Goal: Use online tool/utility: Utilize a website feature to perform a specific function

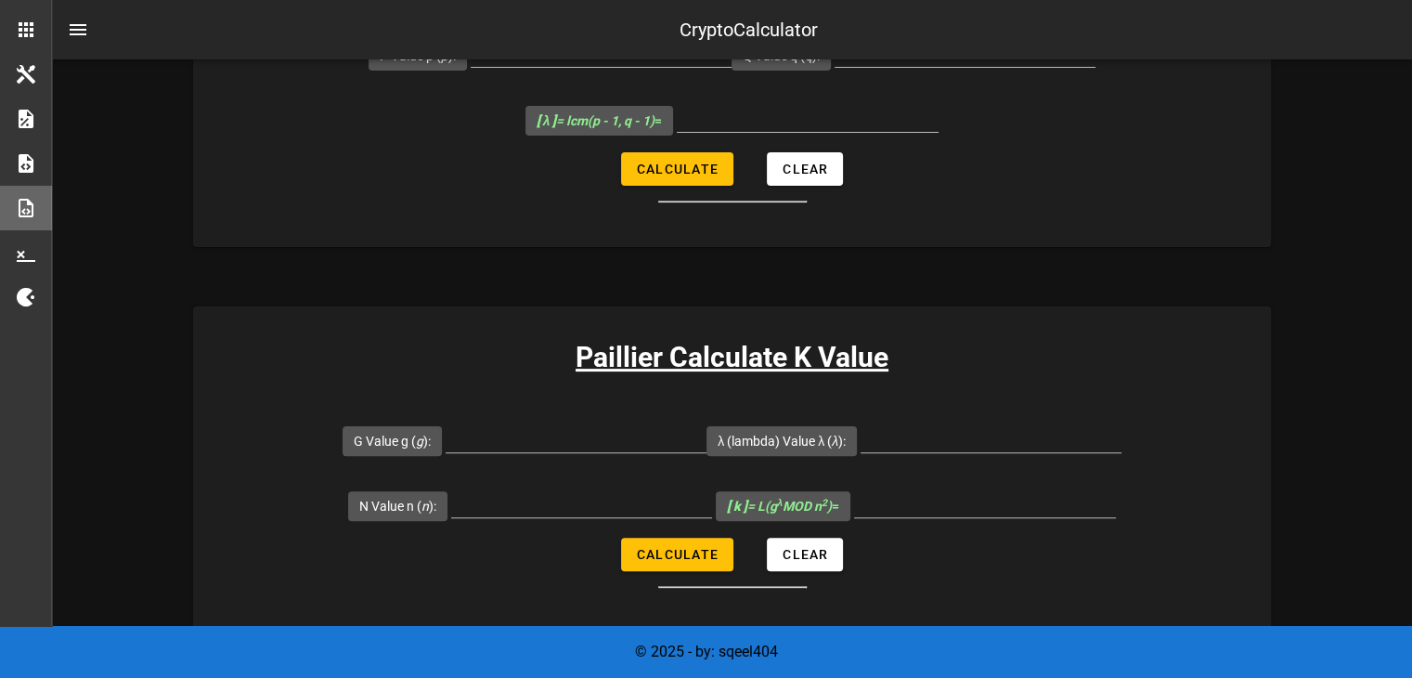
scroll to position [561, 0]
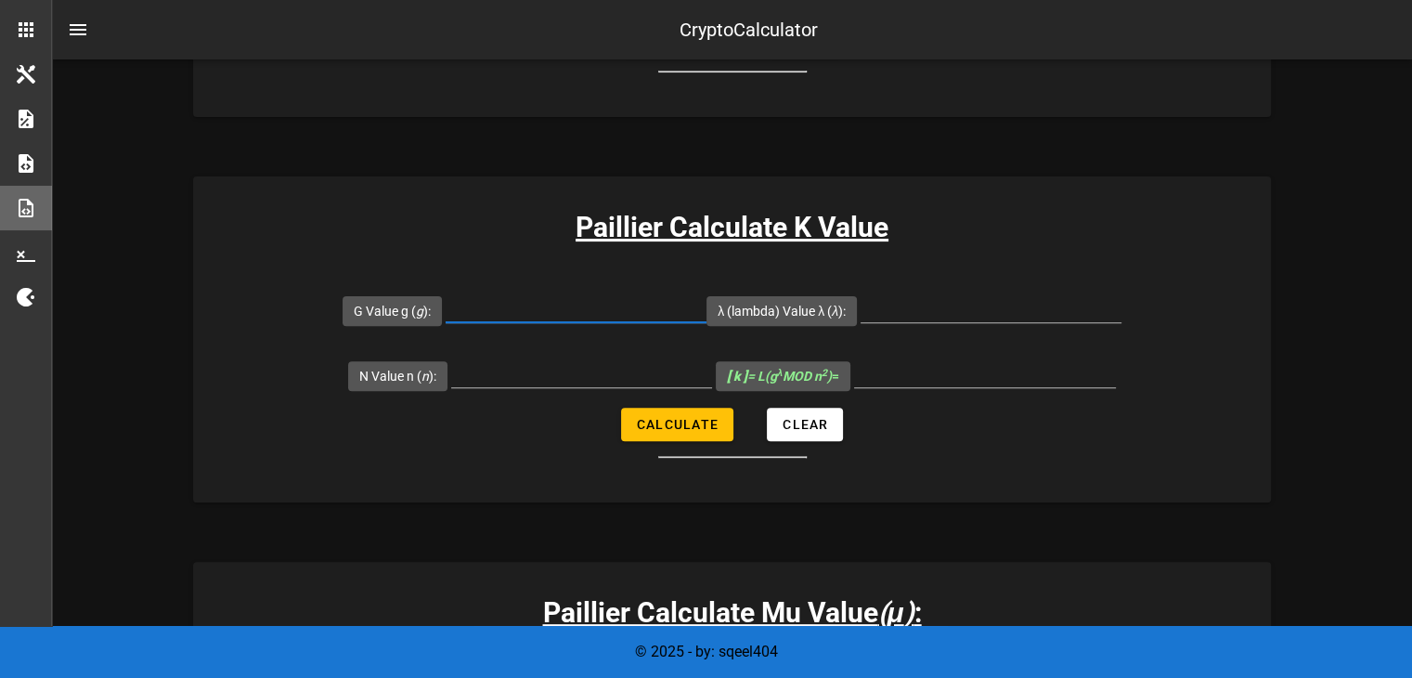
click at [630, 314] on input "G Value g ( g ):" at bounding box center [576, 307] width 261 height 30
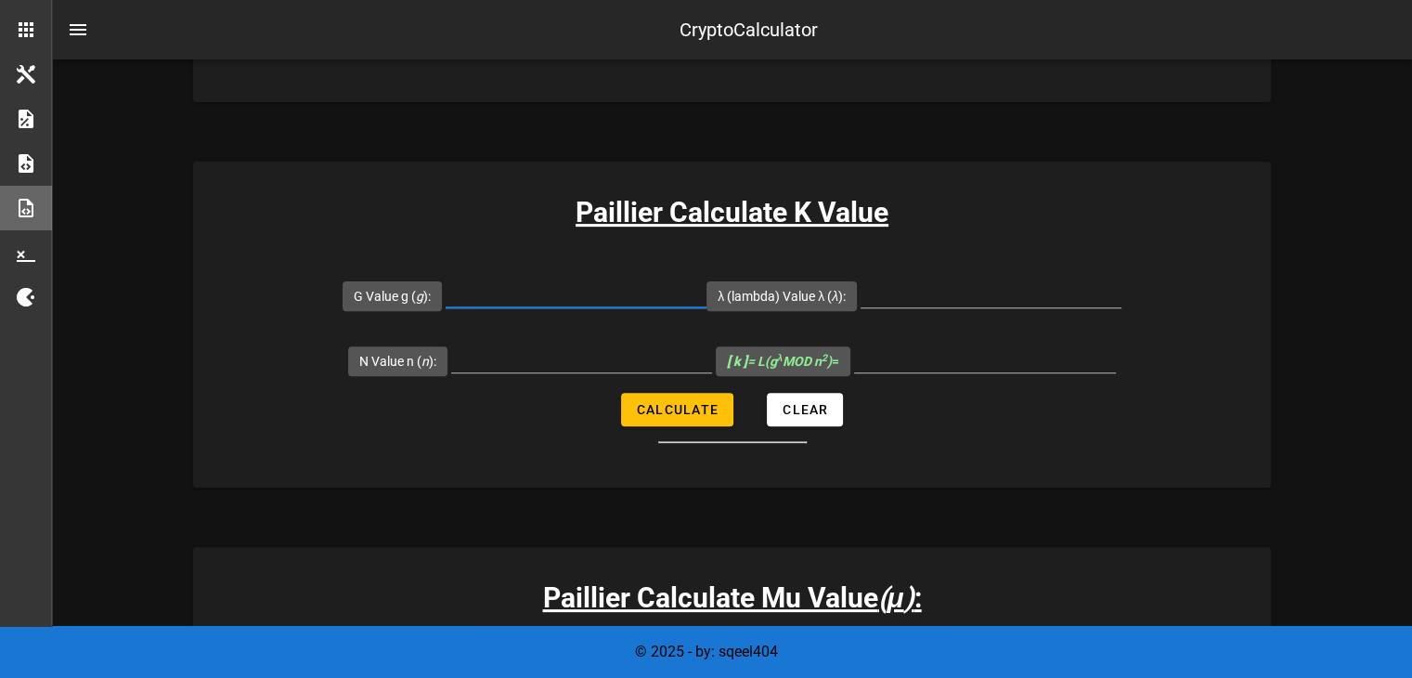
scroll to position [576, 0]
type input "7091"
click at [904, 292] on input "λ (lambda) Value λ ( λ ):" at bounding box center [991, 293] width 261 height 30
type input "3180"
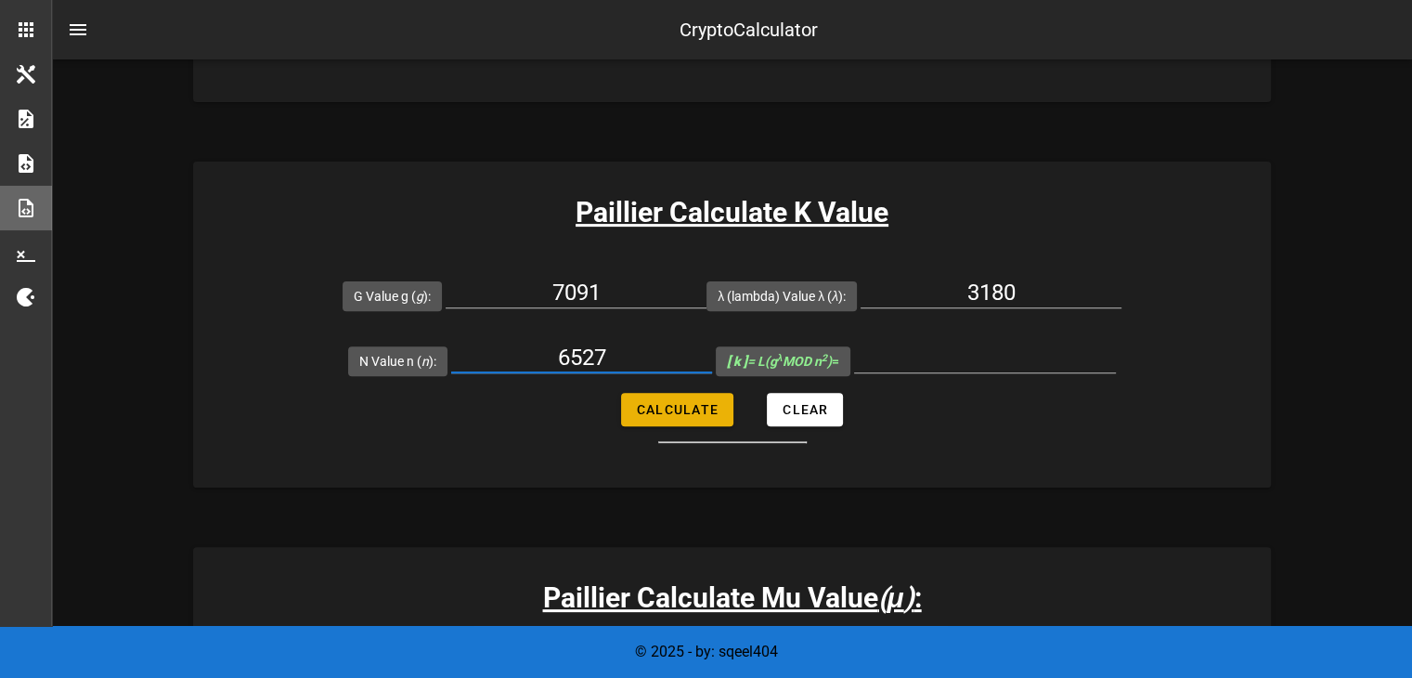
type input "6527"
click at [661, 399] on button "Calculate" at bounding box center [677, 409] width 112 height 33
click at [678, 418] on button "Calculate" at bounding box center [677, 409] width 112 height 33
type input "51"
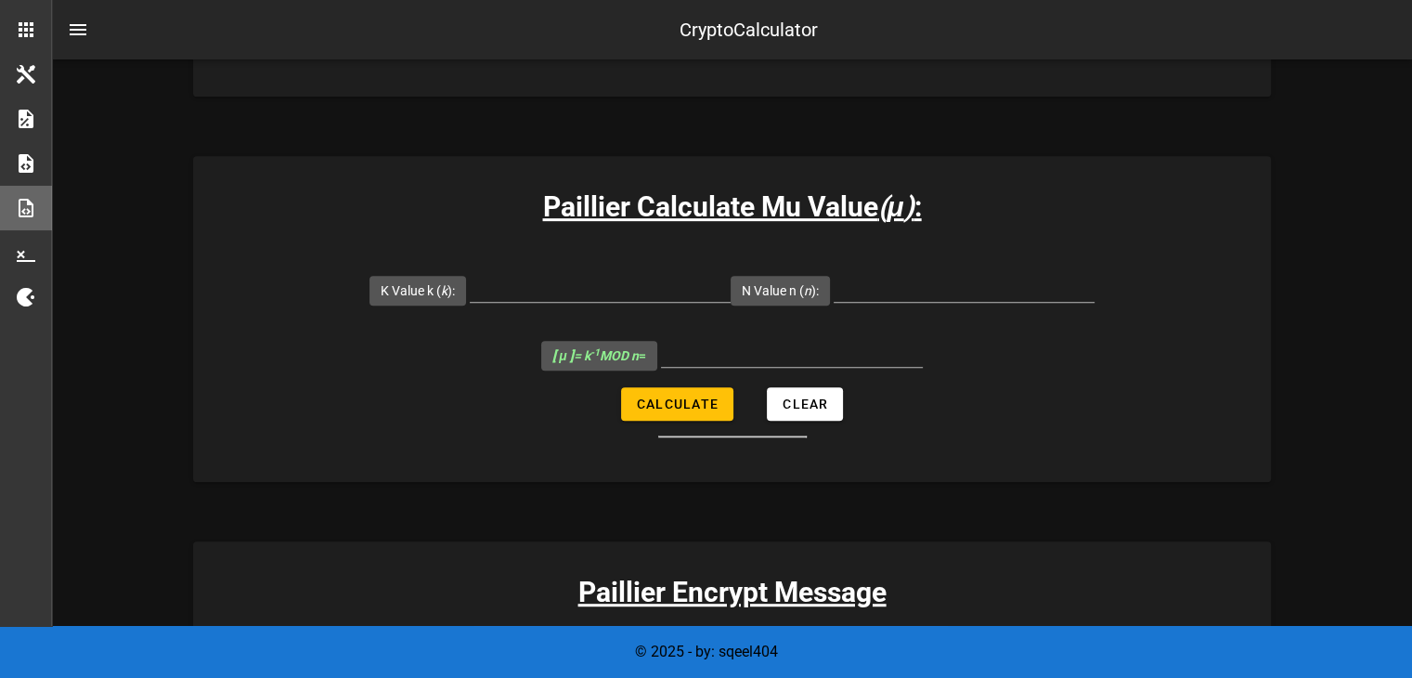
scroll to position [960, 0]
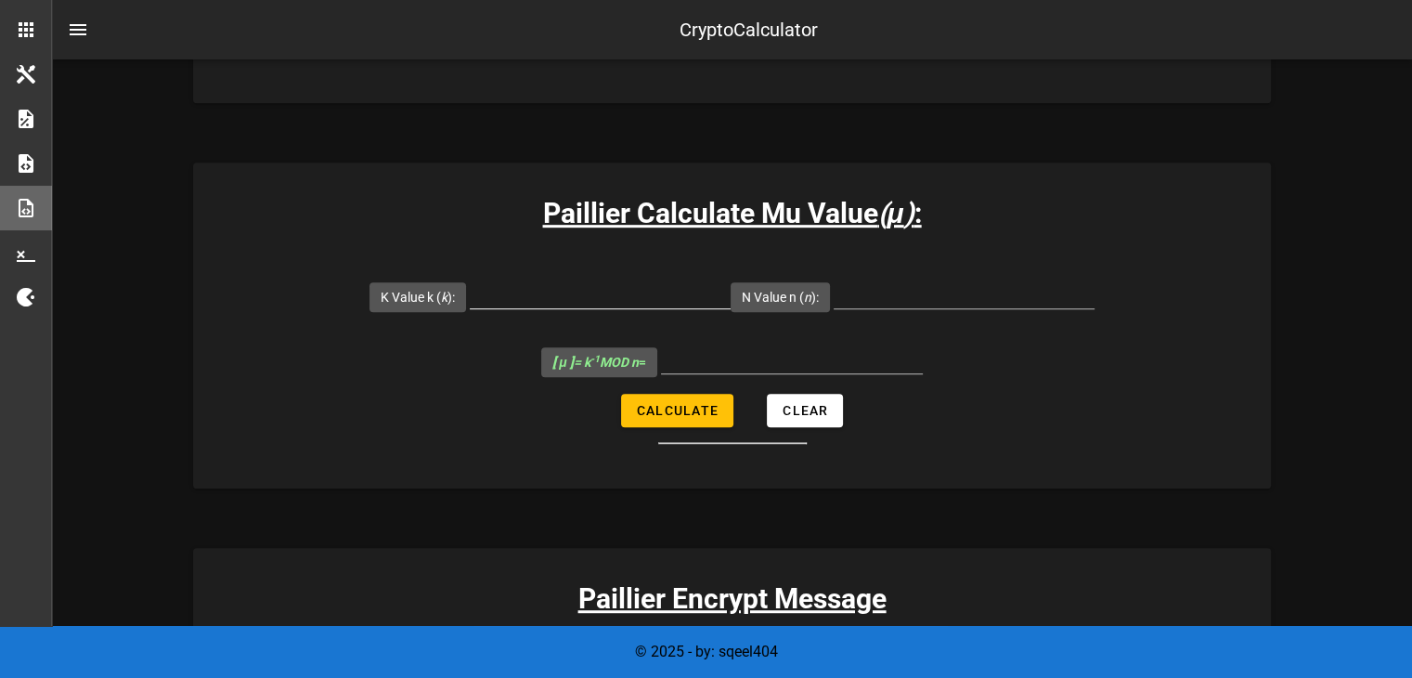
click at [622, 301] on input "K Value k ( k ):" at bounding box center [600, 294] width 261 height 30
type input "51"
click at [907, 293] on input "N Value n ( n ):" at bounding box center [964, 294] width 261 height 30
type input "6527"
click at [691, 399] on button "Calculate" at bounding box center [677, 410] width 112 height 33
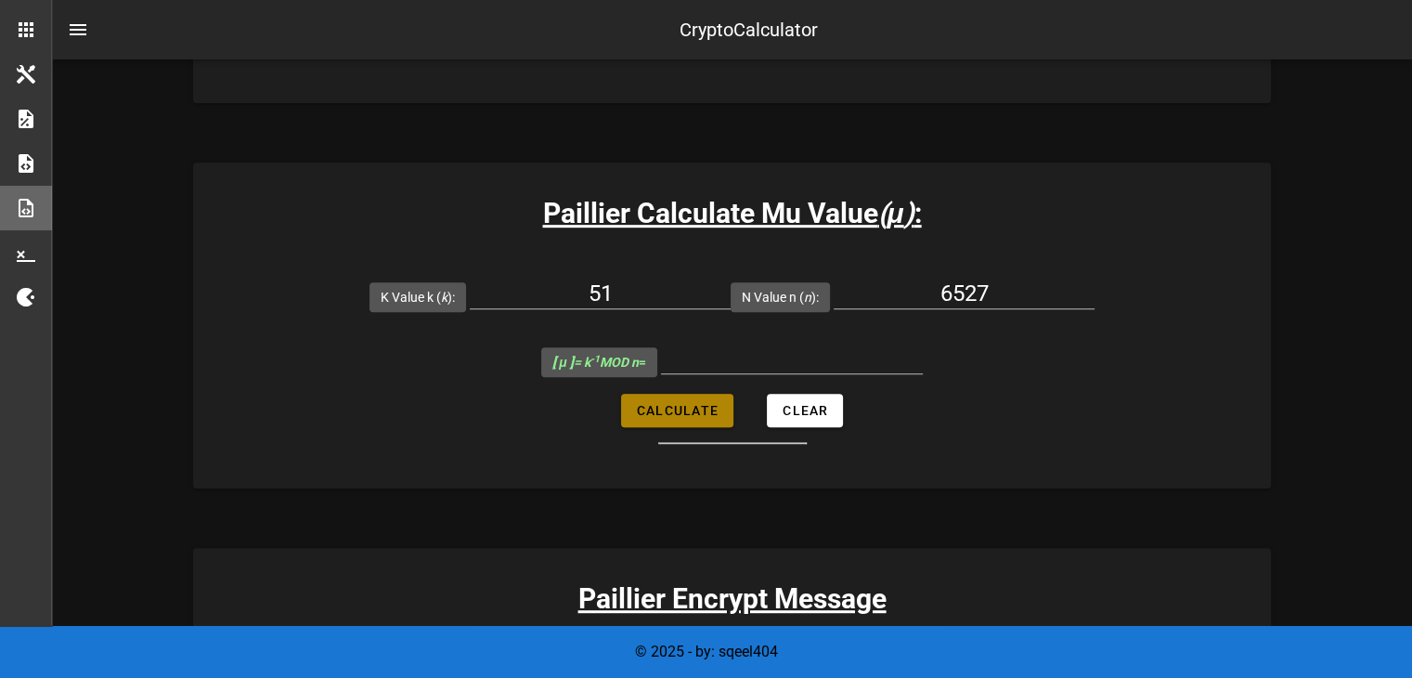
type input "128"
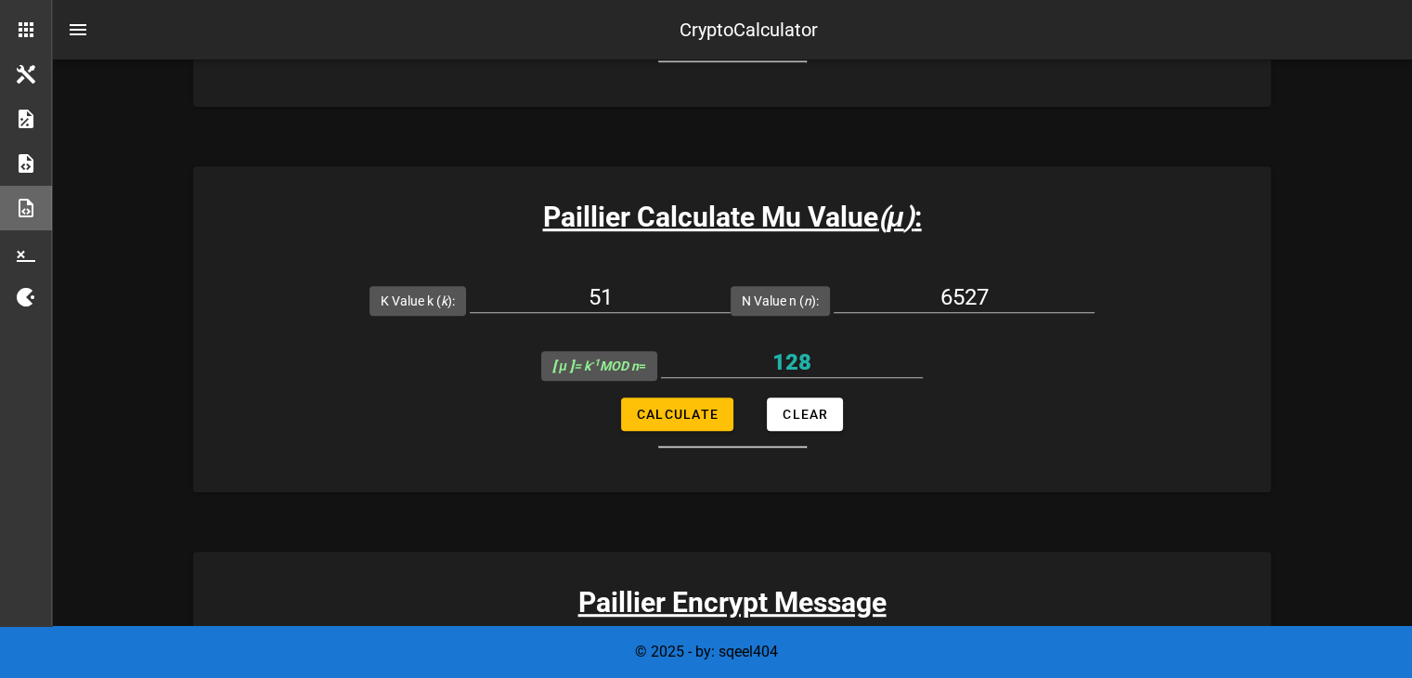
scroll to position [984, 0]
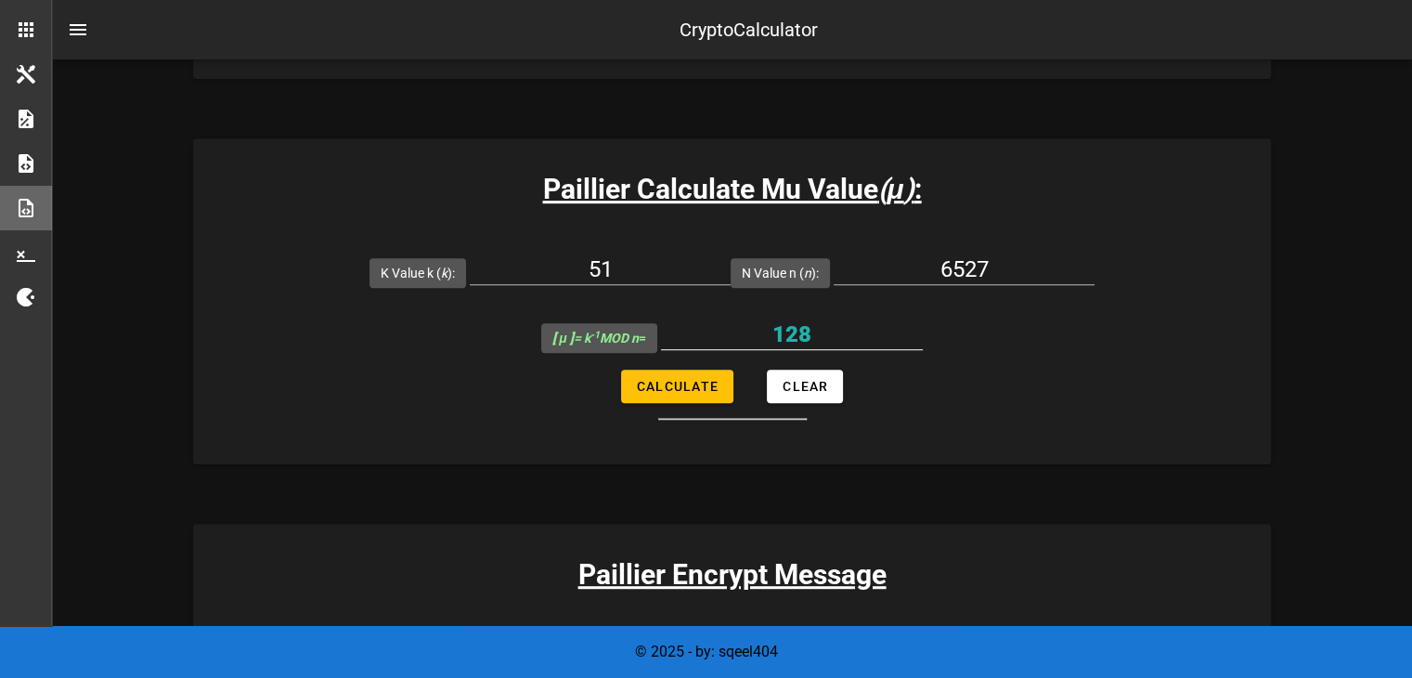
click at [851, 354] on div "128" at bounding box center [792, 344] width 262 height 50
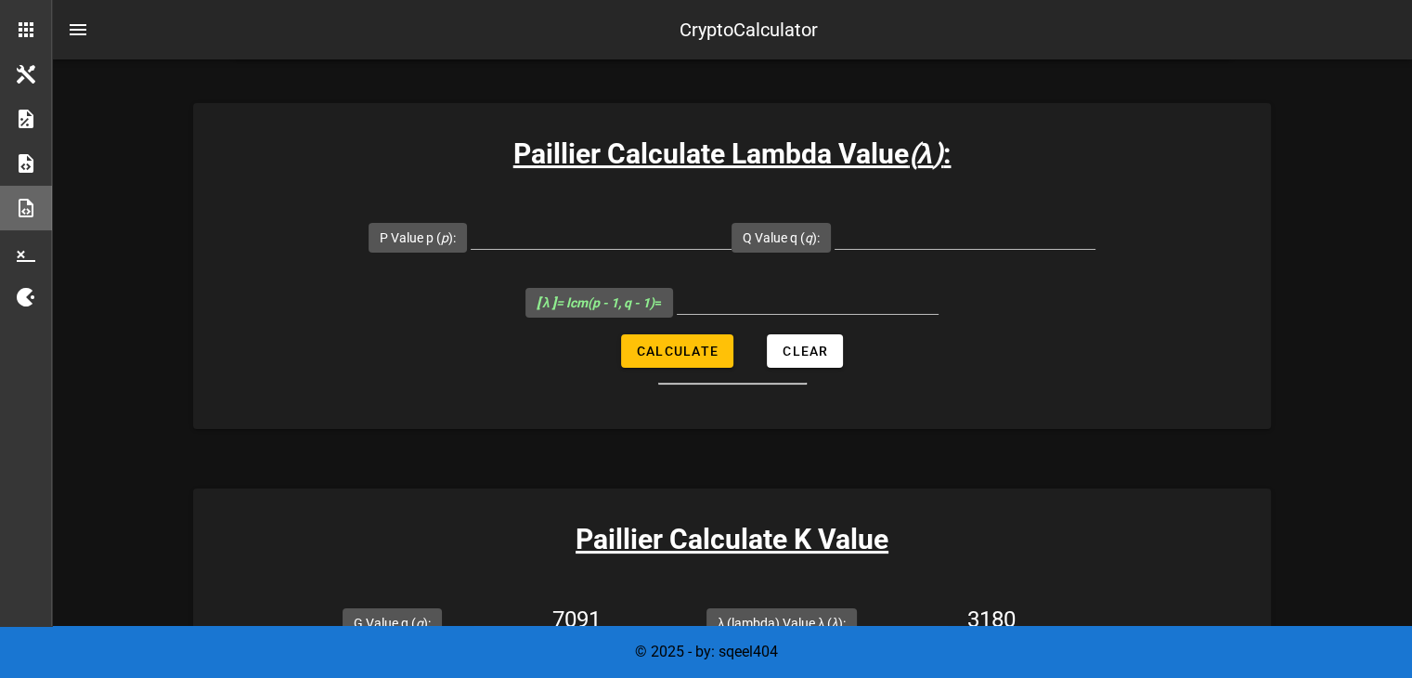
scroll to position [239, 0]
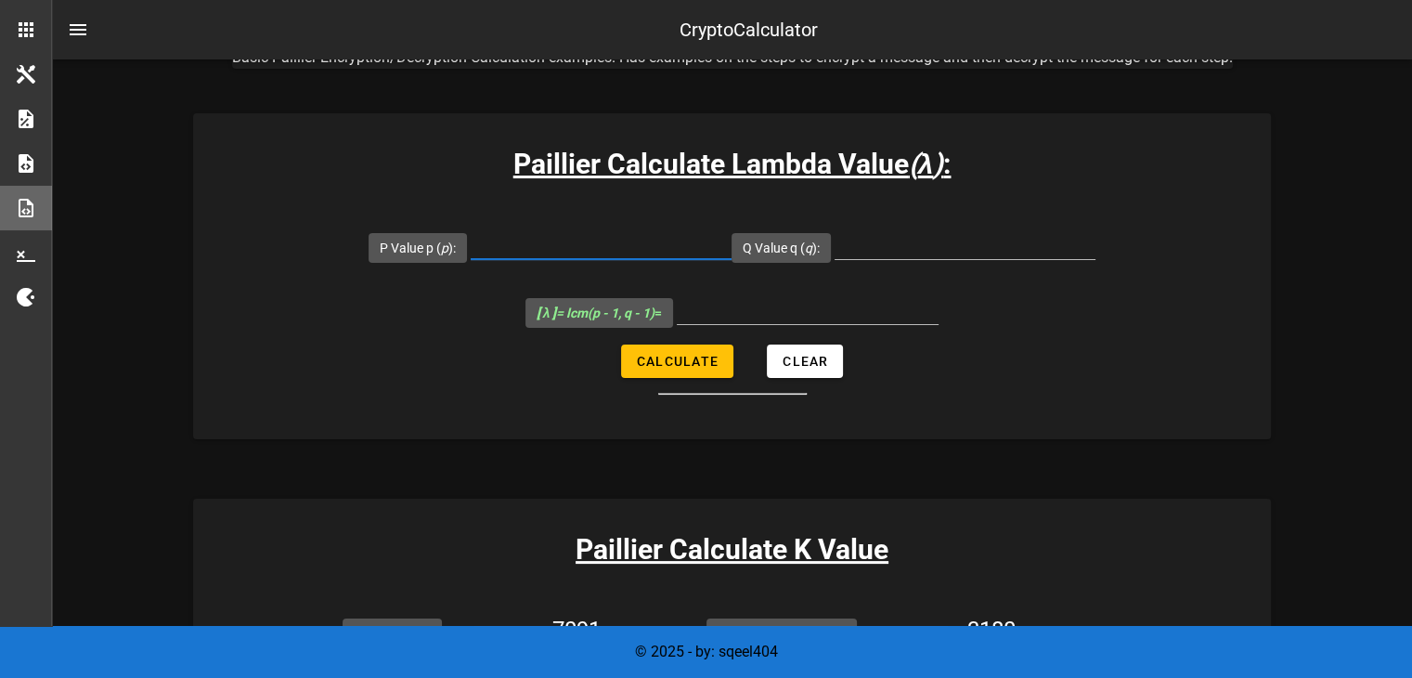
click at [572, 245] on input "P Value p ( p ):" at bounding box center [601, 244] width 261 height 30
type input "1071"
click at [886, 231] on input "Q Value q ( q ):" at bounding box center [965, 244] width 261 height 30
click at [893, 235] on input "Q Value q ( q ):" at bounding box center [965, 244] width 261 height 30
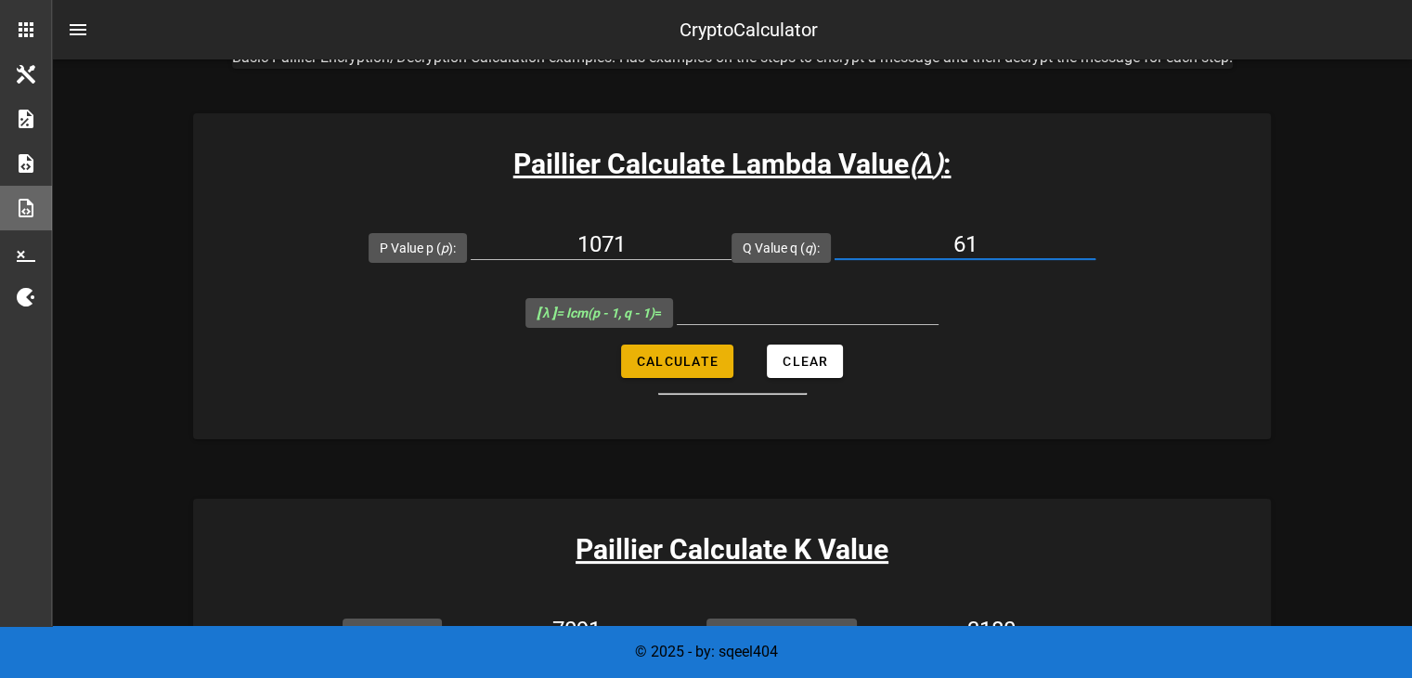
type input "61"
click at [703, 358] on span "Calculate" at bounding box center [677, 361] width 83 height 15
type input "6420"
click at [663, 246] on input "1071" at bounding box center [601, 244] width 261 height 30
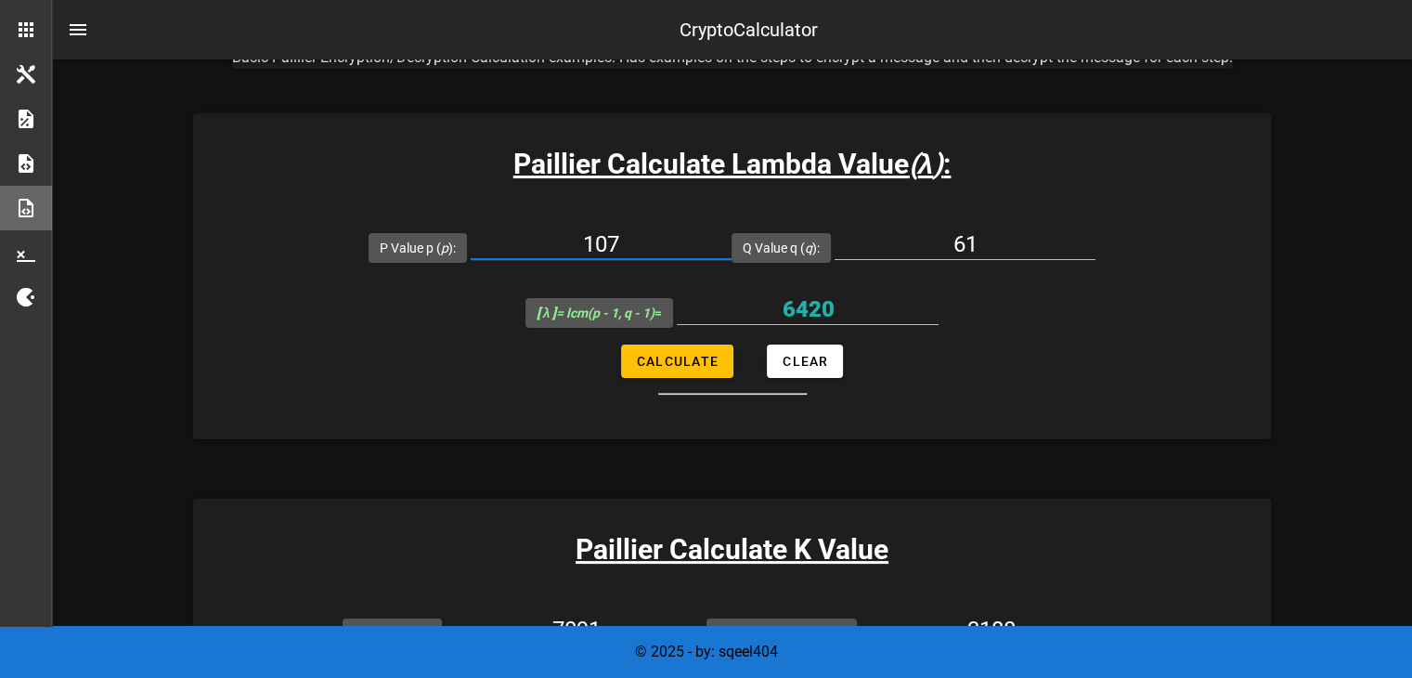
type input "107"
click at [711, 369] on button "Calculate" at bounding box center [677, 360] width 112 height 33
type input "3180"
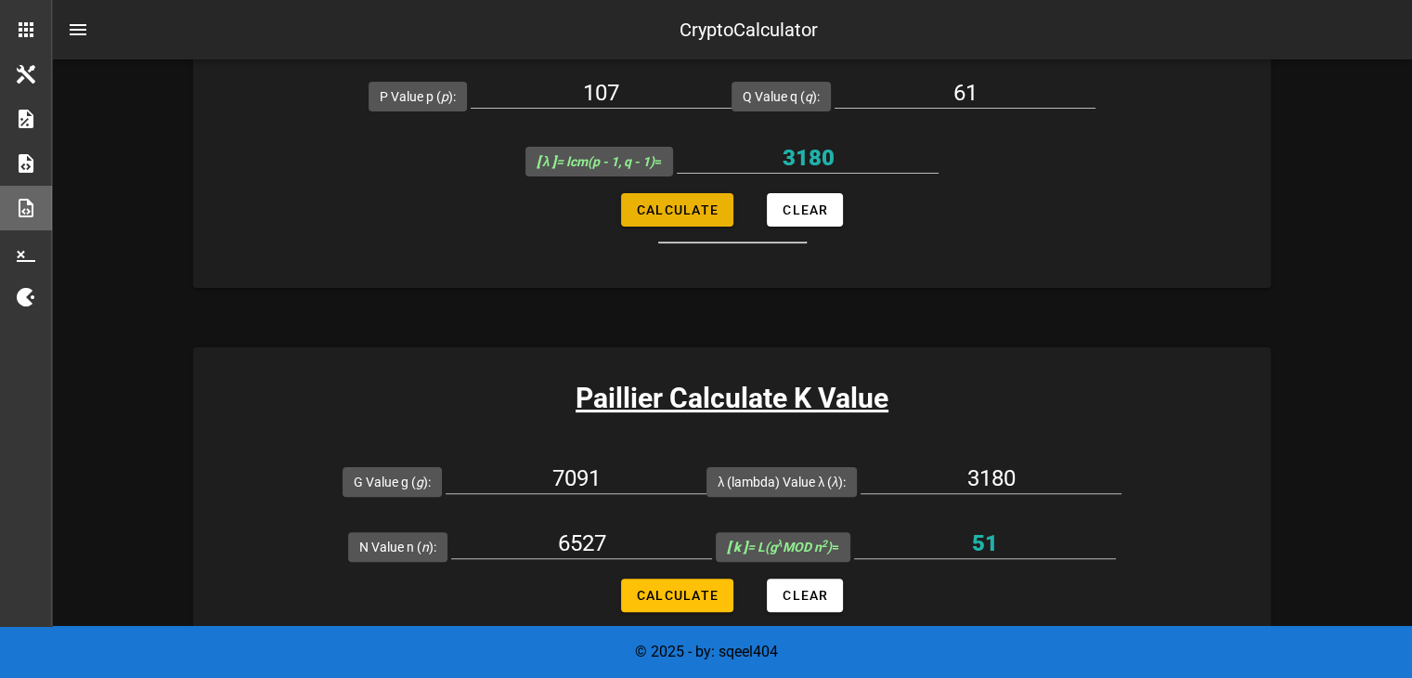
scroll to position [461, 0]
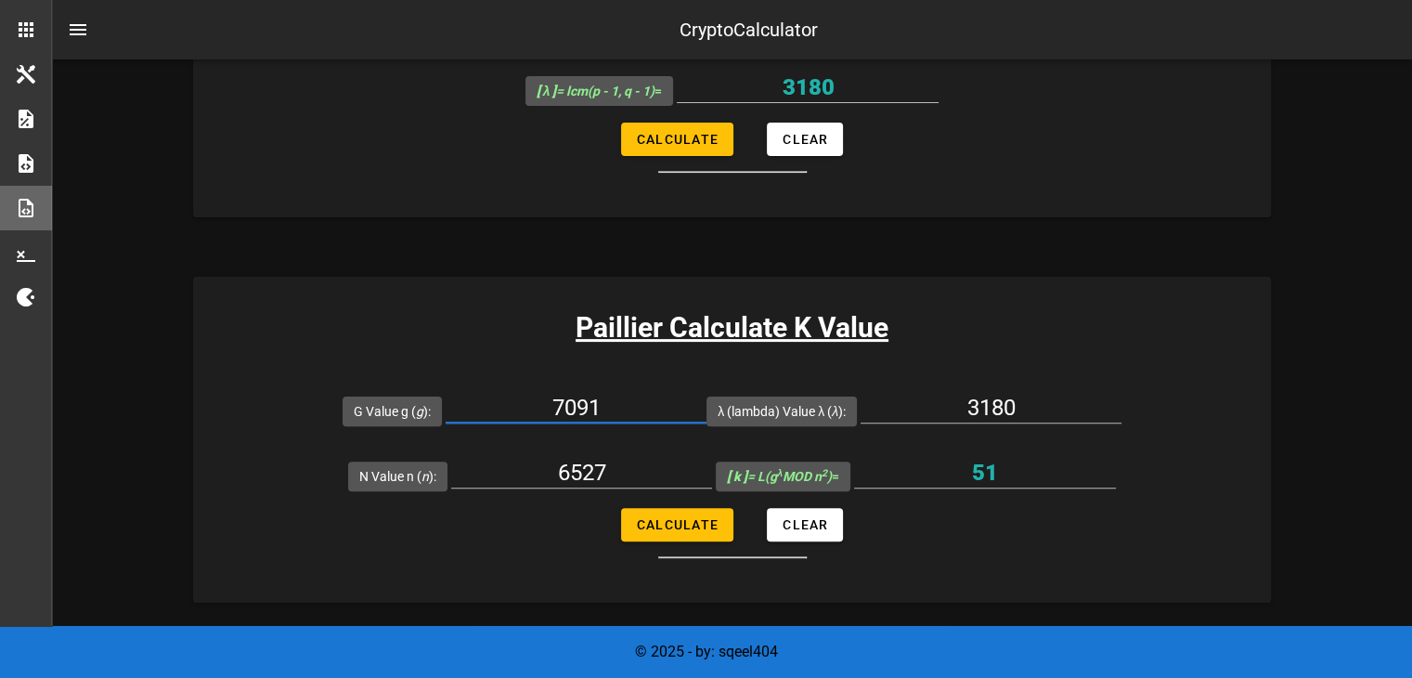
click at [626, 408] on input "7091" at bounding box center [576, 408] width 261 height 30
type input "7019"
click at [677, 524] on span "Calculate" at bounding box center [677, 524] width 83 height 15
type input "5143"
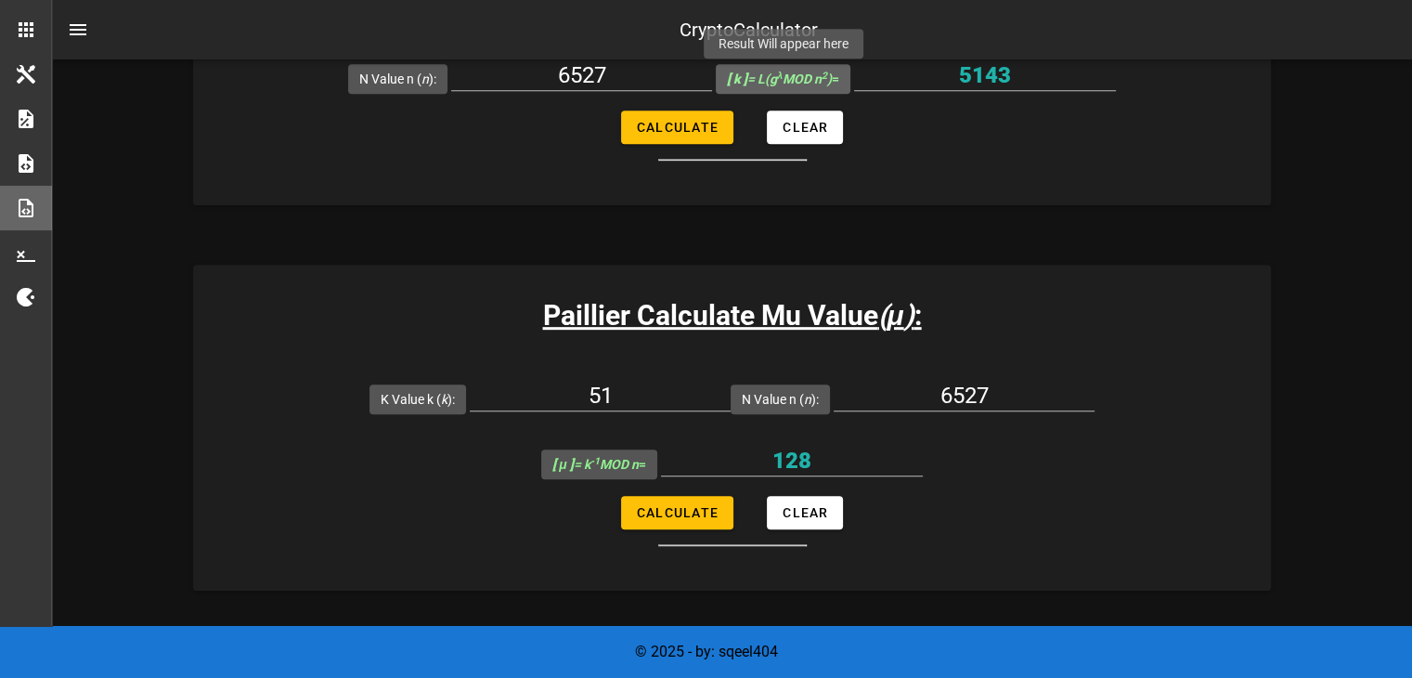
scroll to position [858, 0]
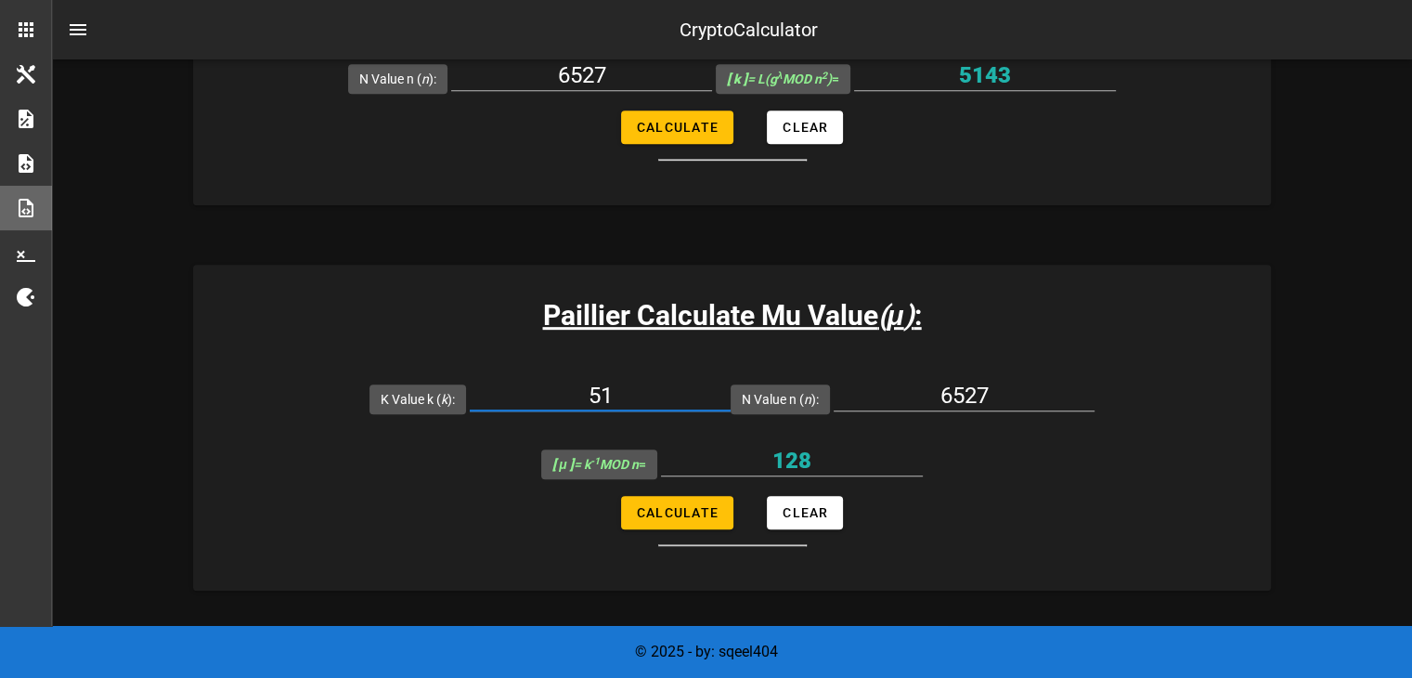
click at [655, 389] on input "51" at bounding box center [600, 396] width 261 height 30
type input "5143"
click at [653, 499] on button "Calculate" at bounding box center [677, 512] width 112 height 33
type input "6145"
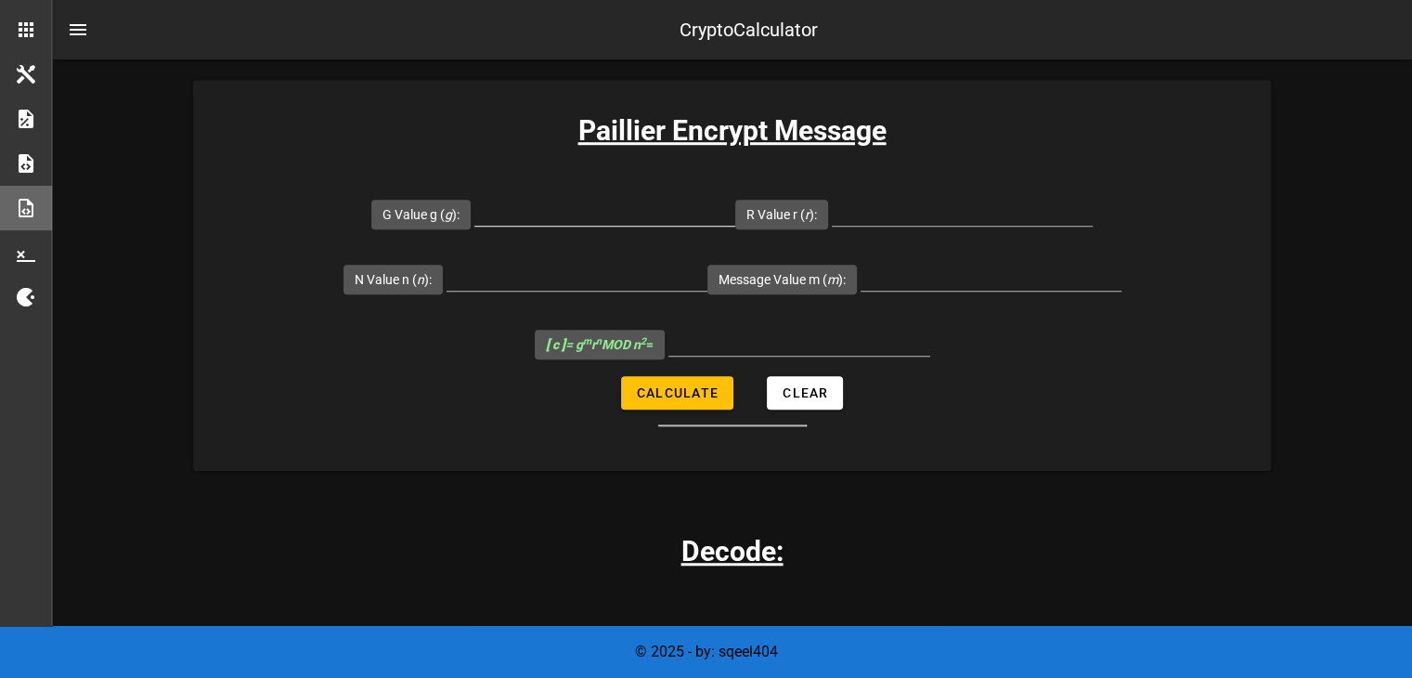
scroll to position [1427, 0]
click at [565, 205] on input "G Value g ( g ):" at bounding box center [604, 212] width 261 height 30
type input "7091"
click at [926, 209] on input "R Value r ( r ):" at bounding box center [962, 212] width 261 height 30
click at [919, 211] on input "7171" at bounding box center [962, 212] width 261 height 30
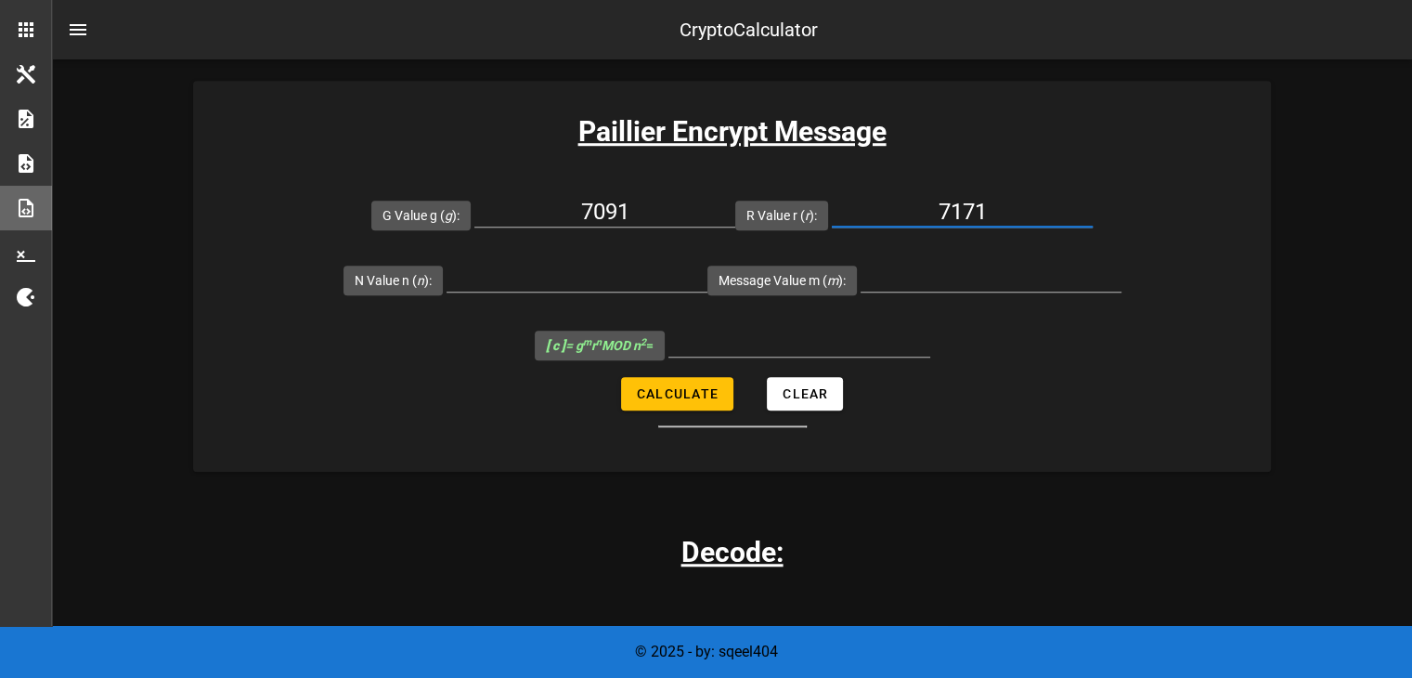
click at [1010, 216] on input "7171" at bounding box center [962, 212] width 261 height 30
type input "71"
click at [549, 265] on input "N Value n ( n ):" at bounding box center [577, 277] width 261 height 30
type input "6"
type input "6527"
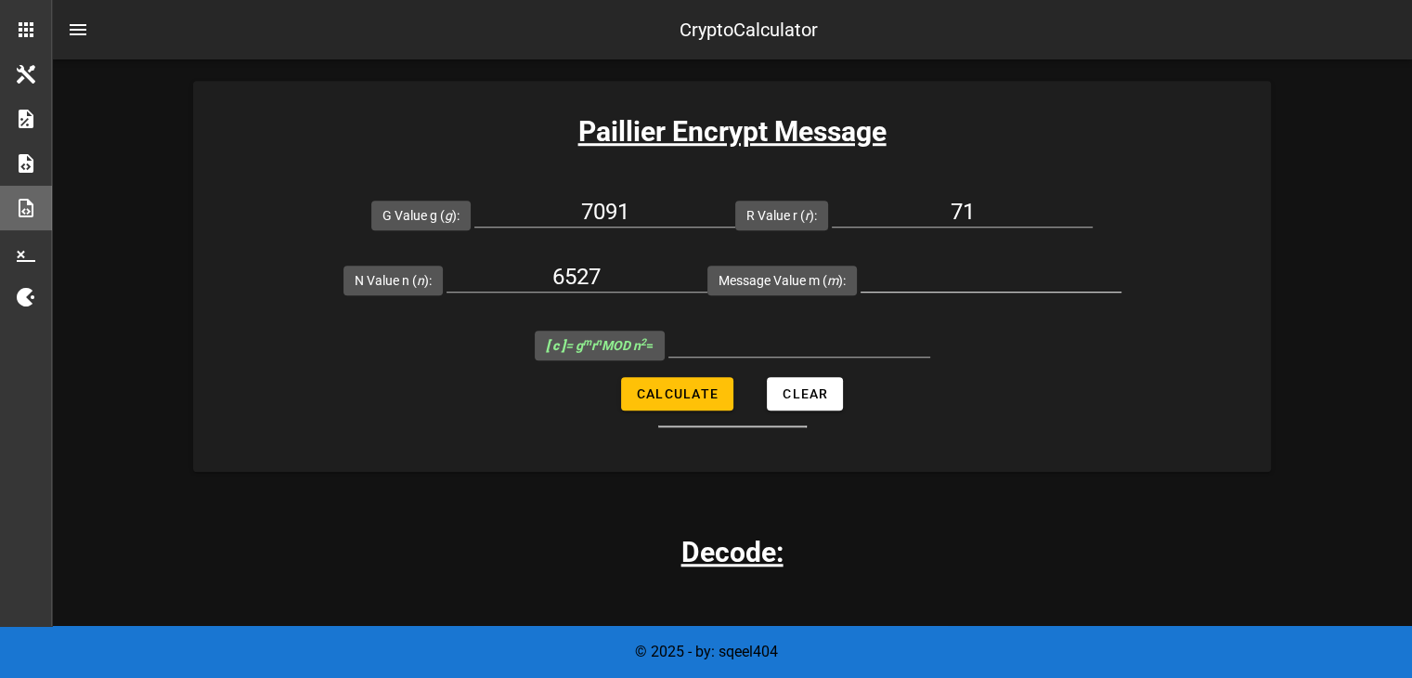
click at [917, 292] on div at bounding box center [991, 287] width 261 height 50
click at [937, 282] on input "Message Value m ( m ):" at bounding box center [991, 277] width 261 height 30
type input "64"
click at [720, 396] on button "Calculate" at bounding box center [677, 393] width 112 height 33
type input "11085398"
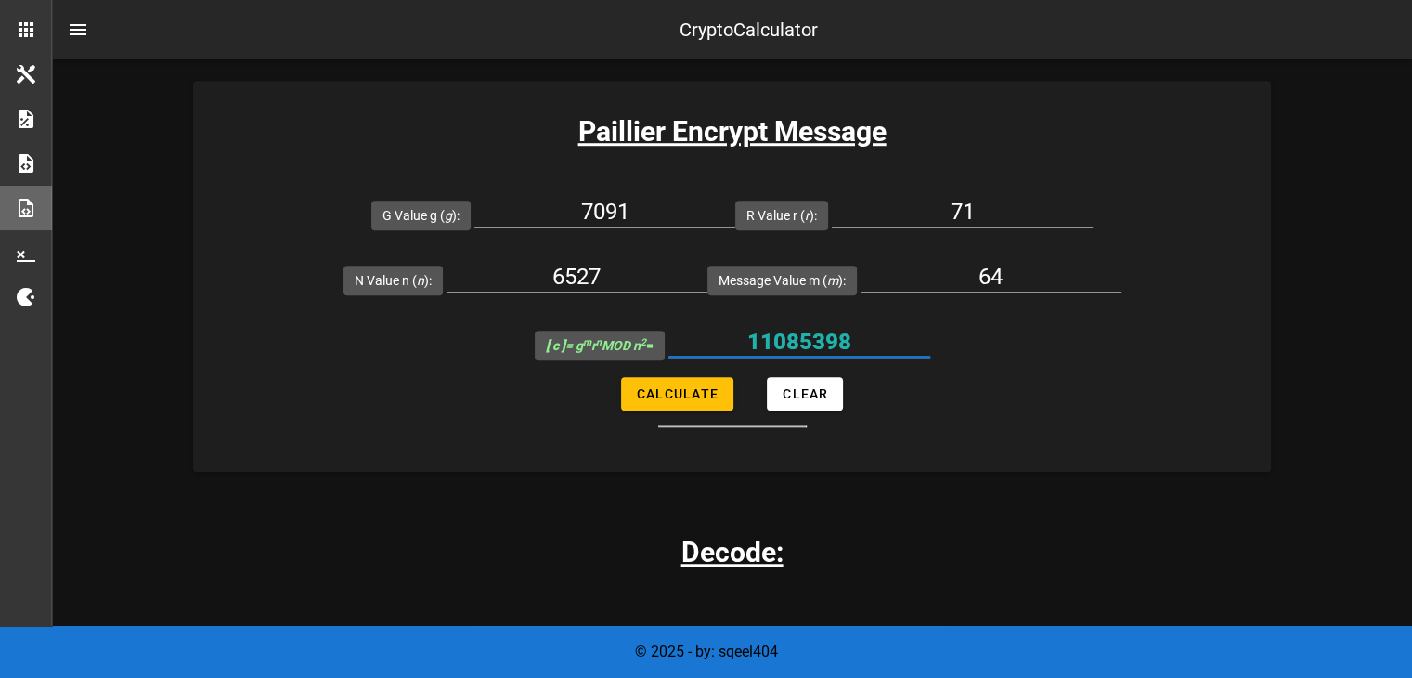
click at [784, 334] on input "11085398" at bounding box center [799, 342] width 262 height 30
click at [980, 201] on input "71" at bounding box center [962, 212] width 261 height 30
type input "72"
click at [676, 386] on span "Calculate" at bounding box center [677, 393] width 83 height 15
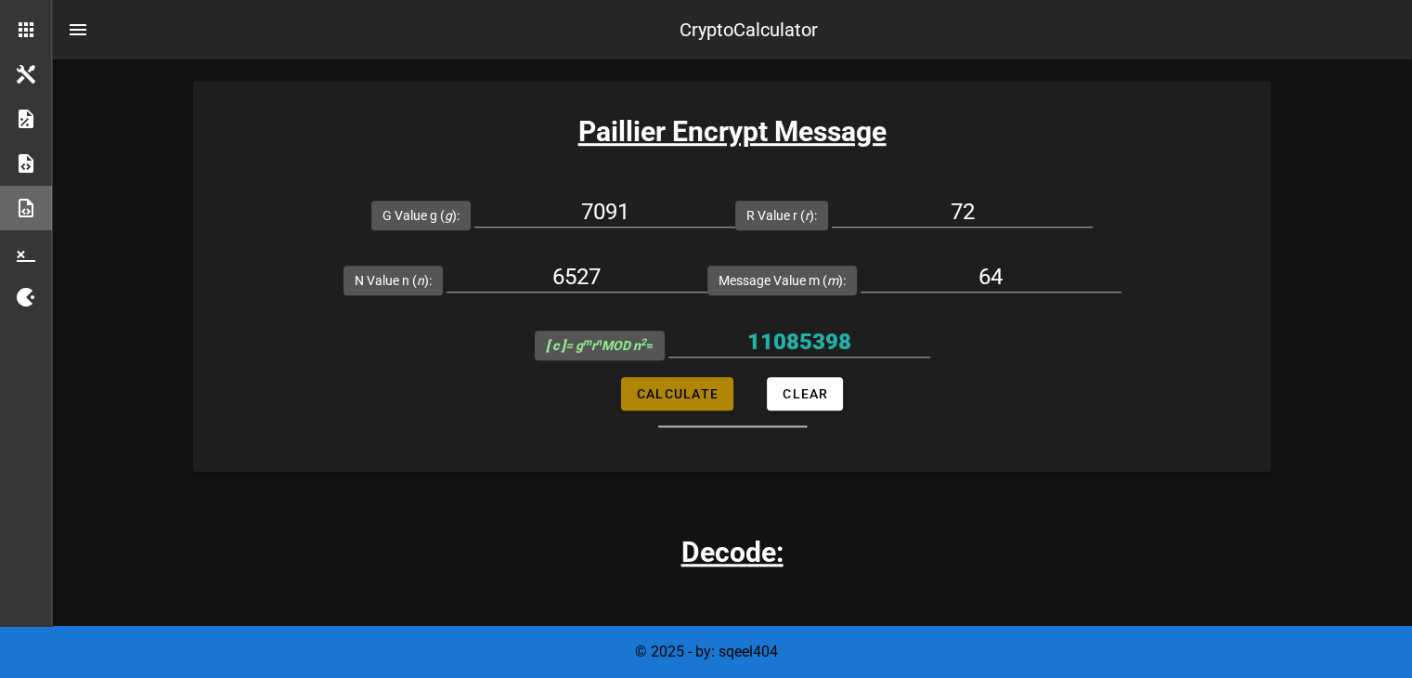
type input "9396068"
click at [812, 340] on input "9396068" at bounding box center [799, 342] width 262 height 30
click at [973, 197] on input "72" at bounding box center [962, 212] width 261 height 30
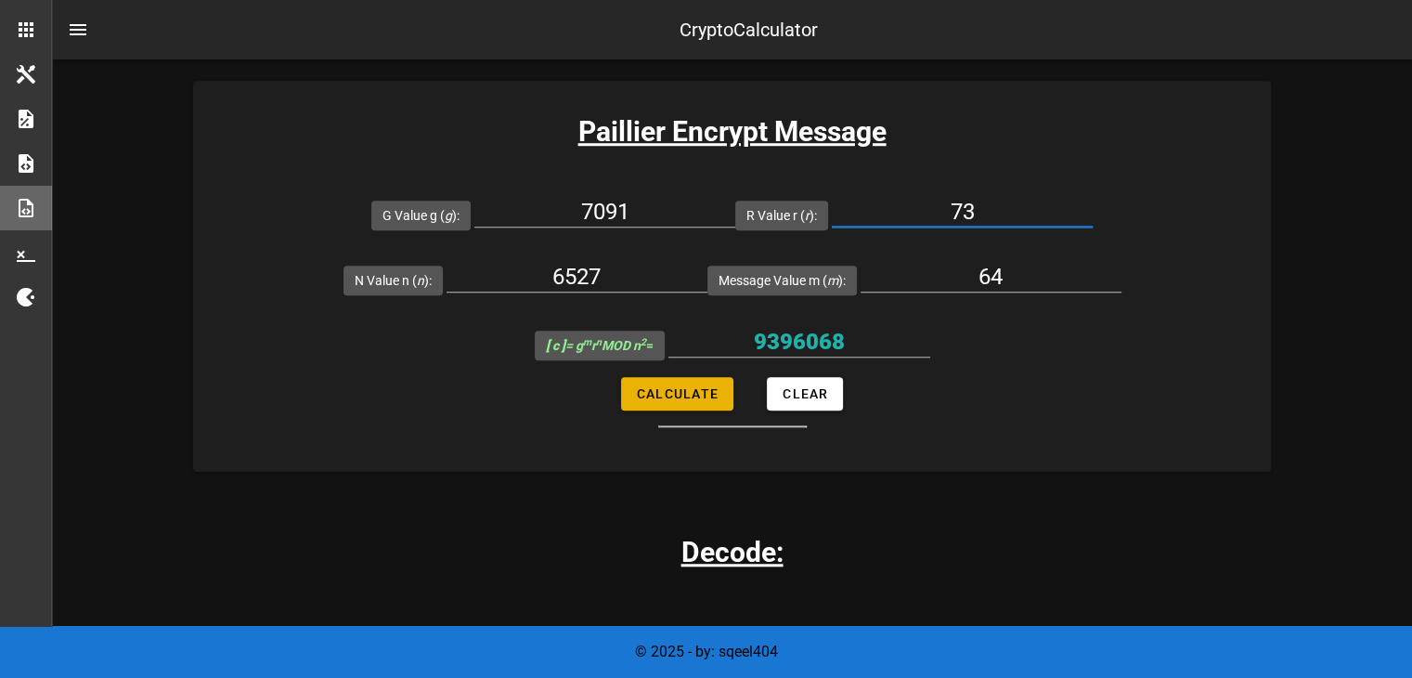
type input "73"
click at [694, 401] on button "Calculate" at bounding box center [677, 393] width 112 height 33
type input "37075263"
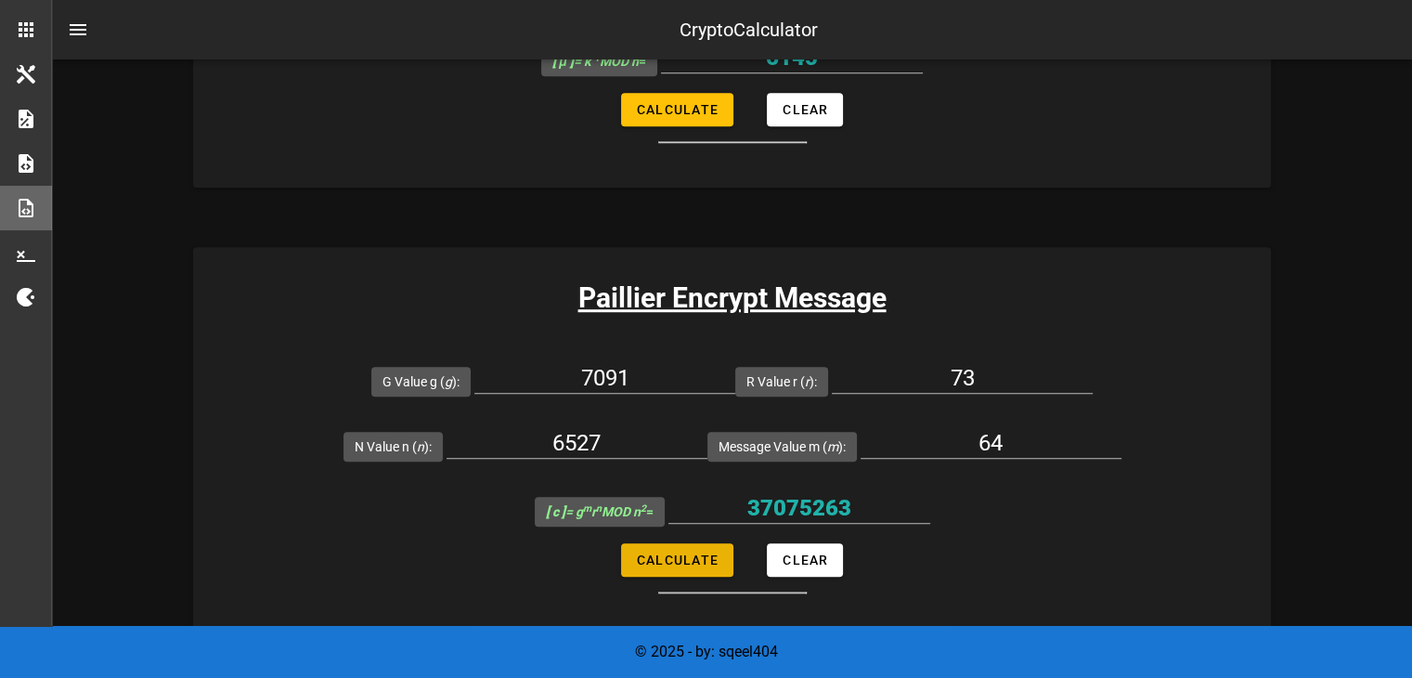
scroll to position [1260, 0]
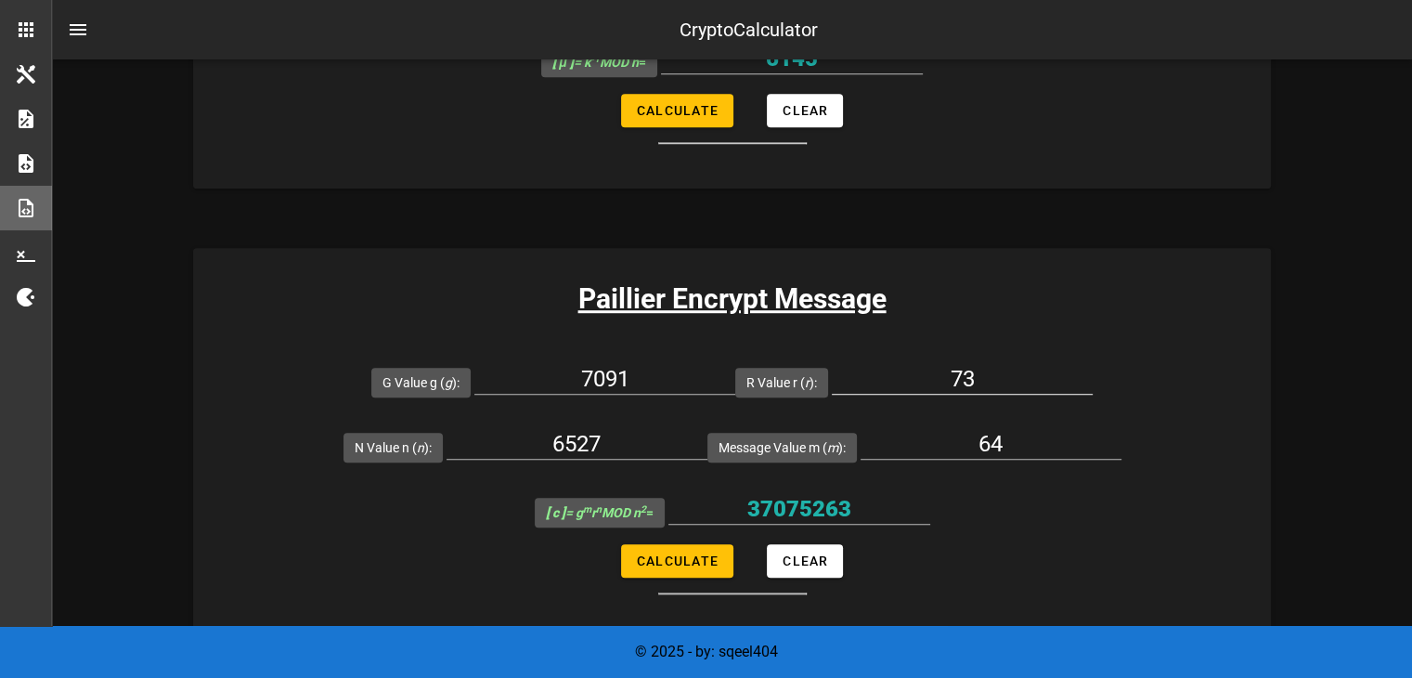
click at [947, 370] on input "73" at bounding box center [962, 379] width 261 height 30
click at [812, 503] on input "37075263" at bounding box center [799, 509] width 262 height 30
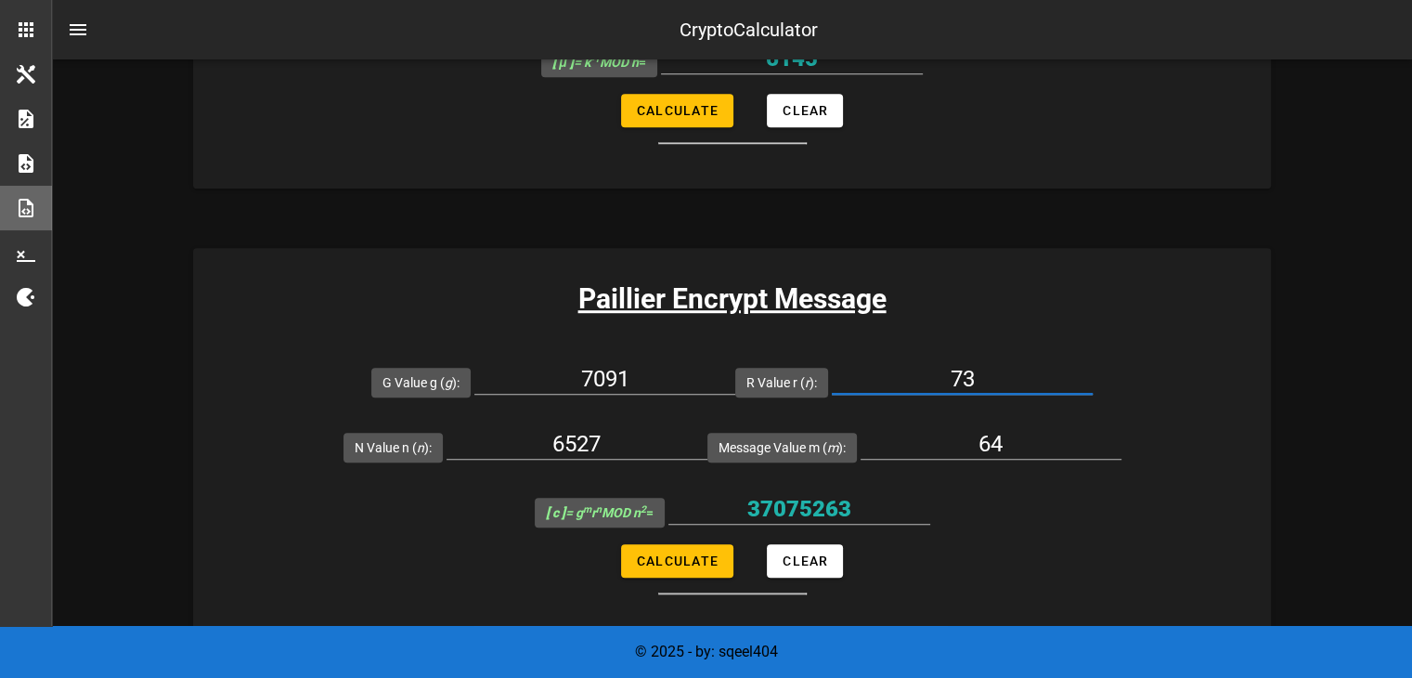
click at [967, 391] on div "73" at bounding box center [962, 379] width 261 height 30
type input "74"
click at [688, 564] on span "Calculate" at bounding box center [677, 560] width 83 height 15
type input "408892"
click at [810, 513] on input "408892" at bounding box center [799, 509] width 262 height 30
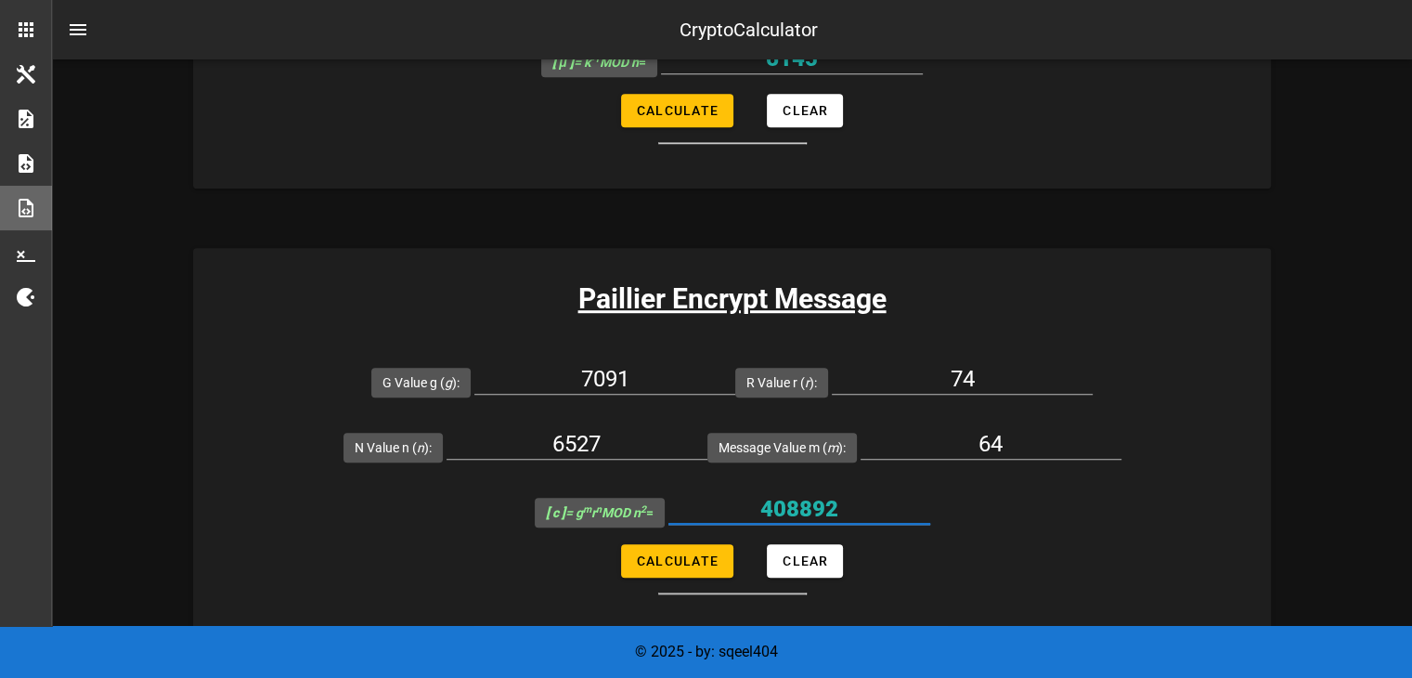
click at [810, 513] on input "408892" at bounding box center [799, 509] width 262 height 30
click at [983, 378] on input "74" at bounding box center [962, 379] width 261 height 30
type input "75"
click at [1015, 438] on input "64" at bounding box center [991, 444] width 261 height 30
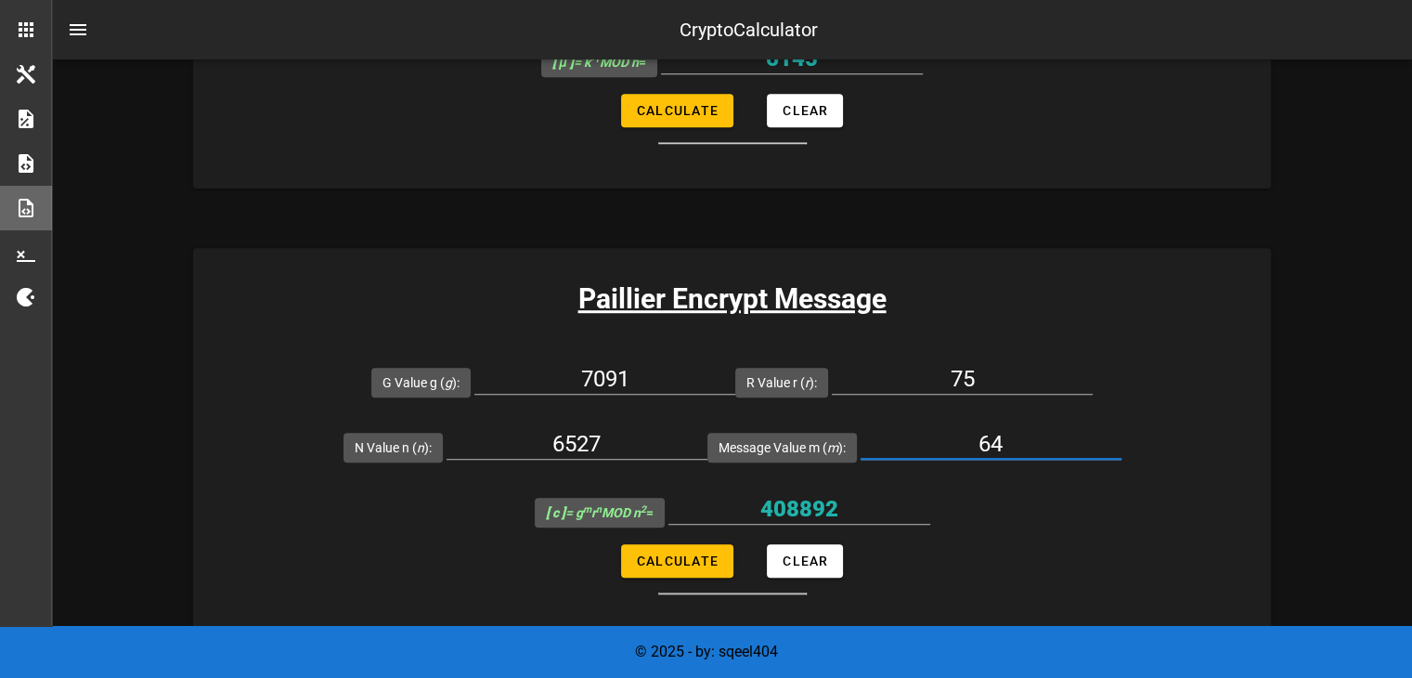
type input "6"
type input "16"
click at [666, 554] on span "Calculate" at bounding box center [677, 560] width 83 height 15
type input "24120486"
click at [787, 507] on input "24120486" at bounding box center [799, 509] width 262 height 30
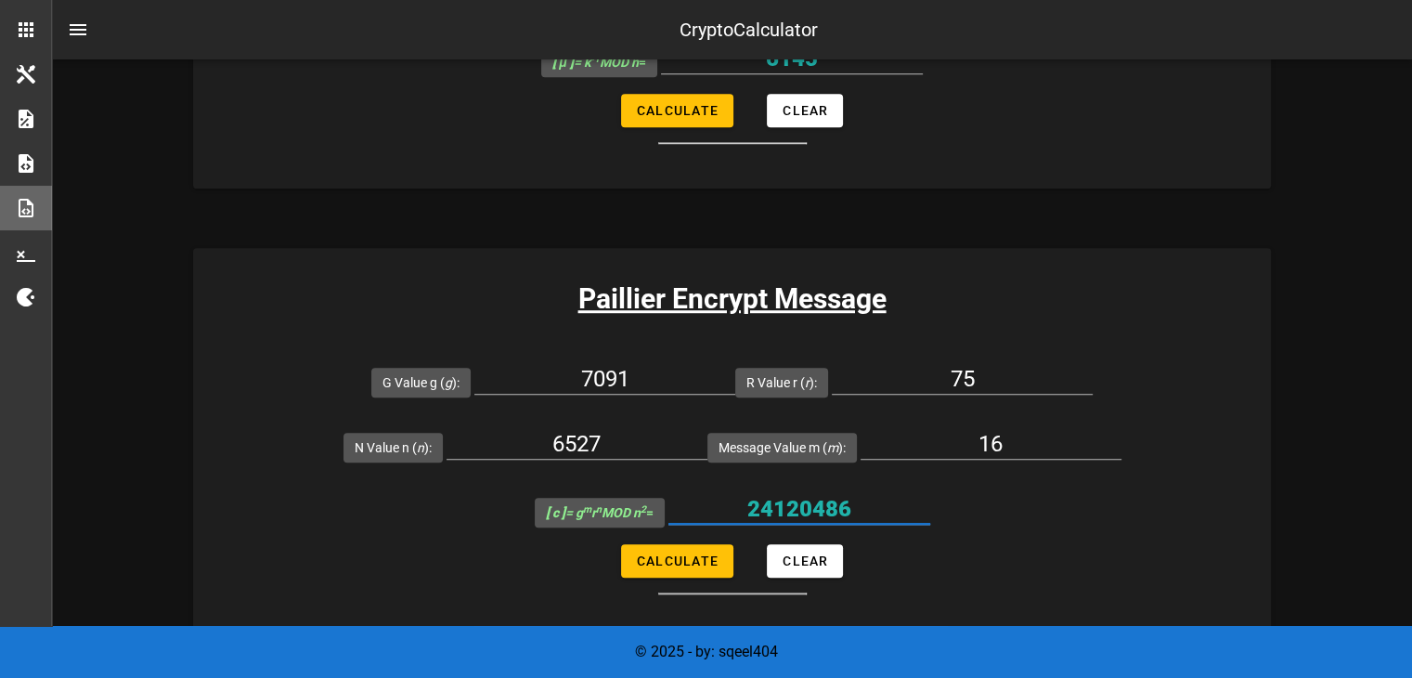
click at [787, 507] on input "24120486" at bounding box center [799, 509] width 262 height 30
click at [1006, 450] on input "16" at bounding box center [991, 444] width 261 height 30
type input "1"
type input "16"
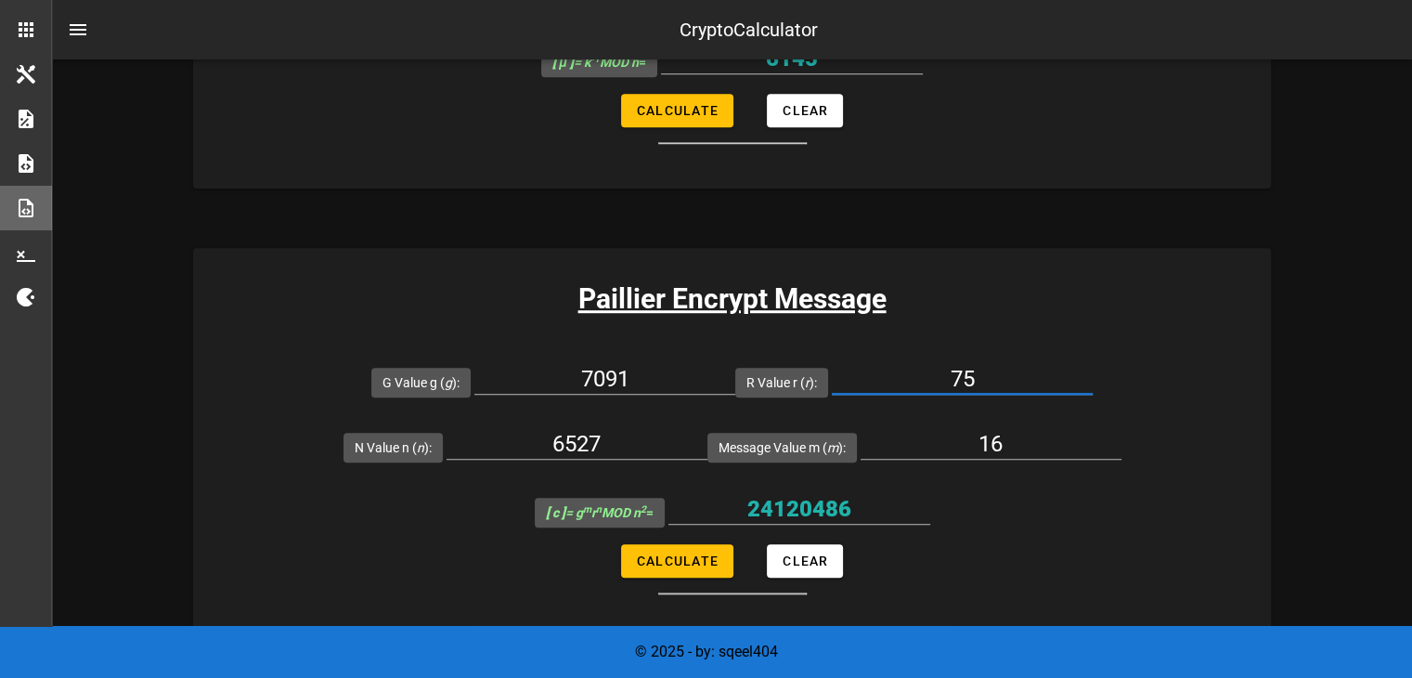
click at [970, 372] on input "75" at bounding box center [962, 379] width 261 height 30
type input "76"
click at [690, 553] on span "Calculate" at bounding box center [677, 560] width 83 height 15
type input "22160161"
click at [789, 502] on input "22160161" at bounding box center [799, 509] width 262 height 30
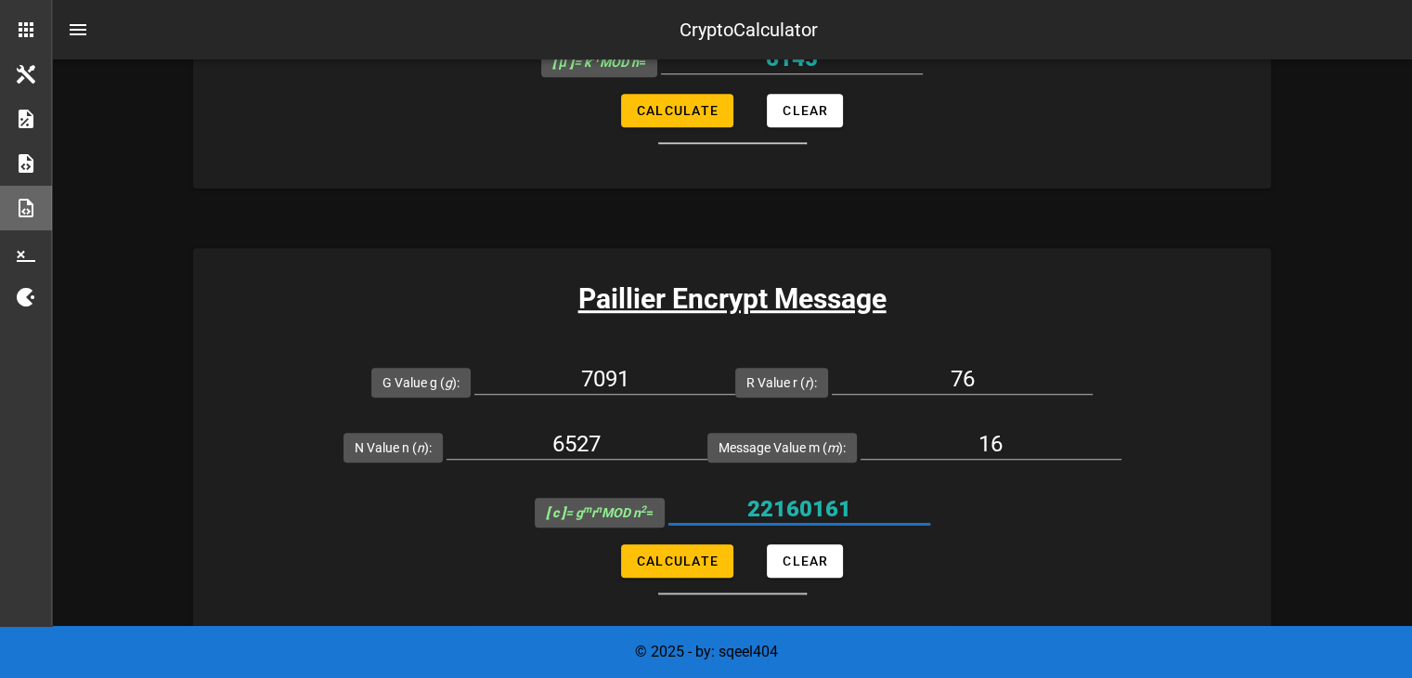
click at [789, 502] on input "22160161" at bounding box center [799, 509] width 262 height 30
click at [979, 369] on input "76" at bounding box center [962, 379] width 261 height 30
type input "77"
click at [689, 575] on button "Calculate" at bounding box center [677, 560] width 112 height 33
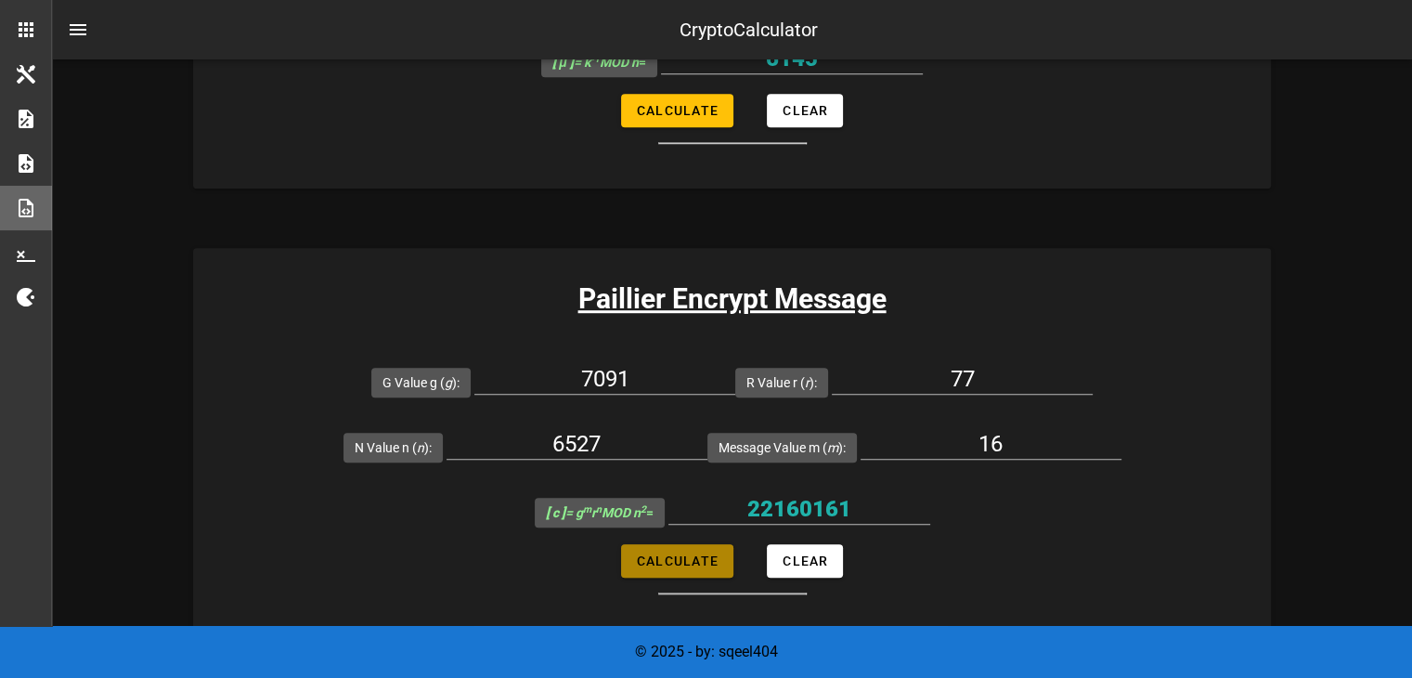
type input "9196845"
click at [645, 371] on input "7091" at bounding box center [604, 379] width 261 height 30
click at [1014, 443] on input "16" at bounding box center [991, 444] width 261 height 30
type input "1"
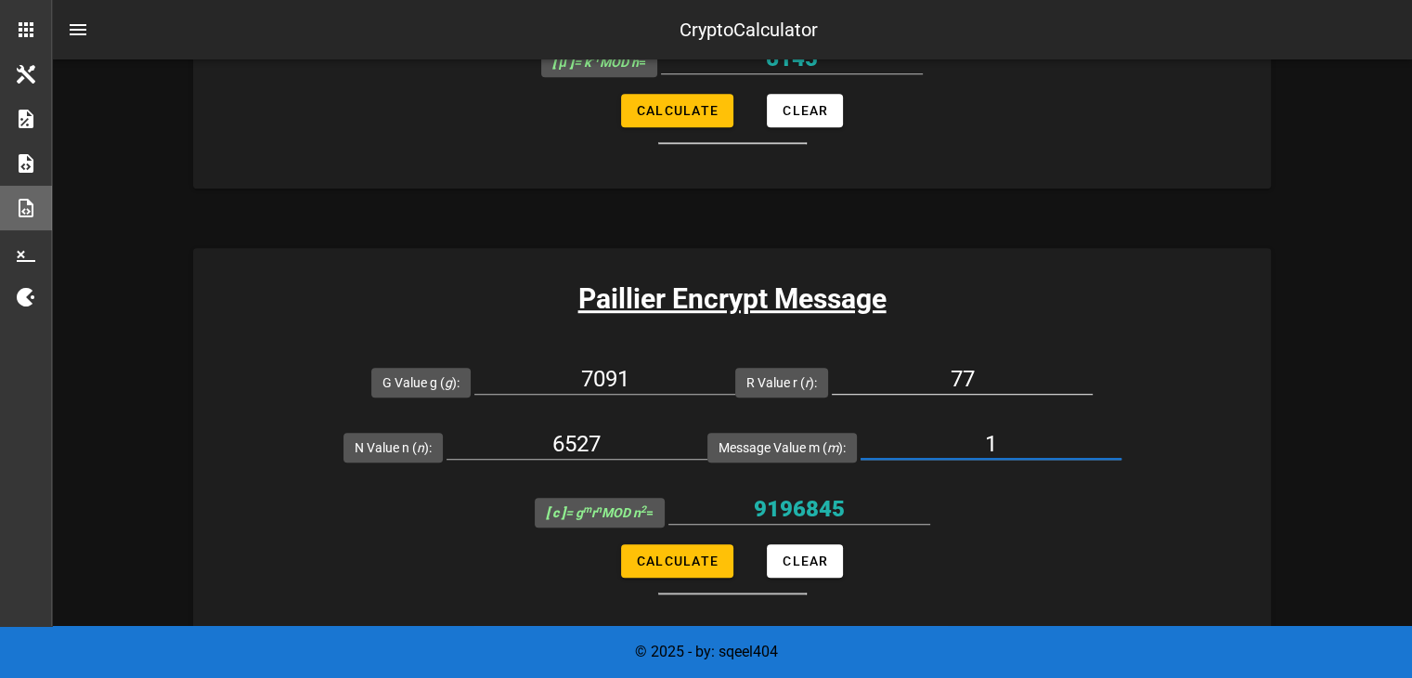
click at [989, 386] on input "77" at bounding box center [962, 379] width 261 height 30
click at [982, 380] on input "7" at bounding box center [962, 379] width 261 height 30
type input "78"
click at [654, 553] on span "Calculate" at bounding box center [677, 560] width 83 height 15
type input "20562961"
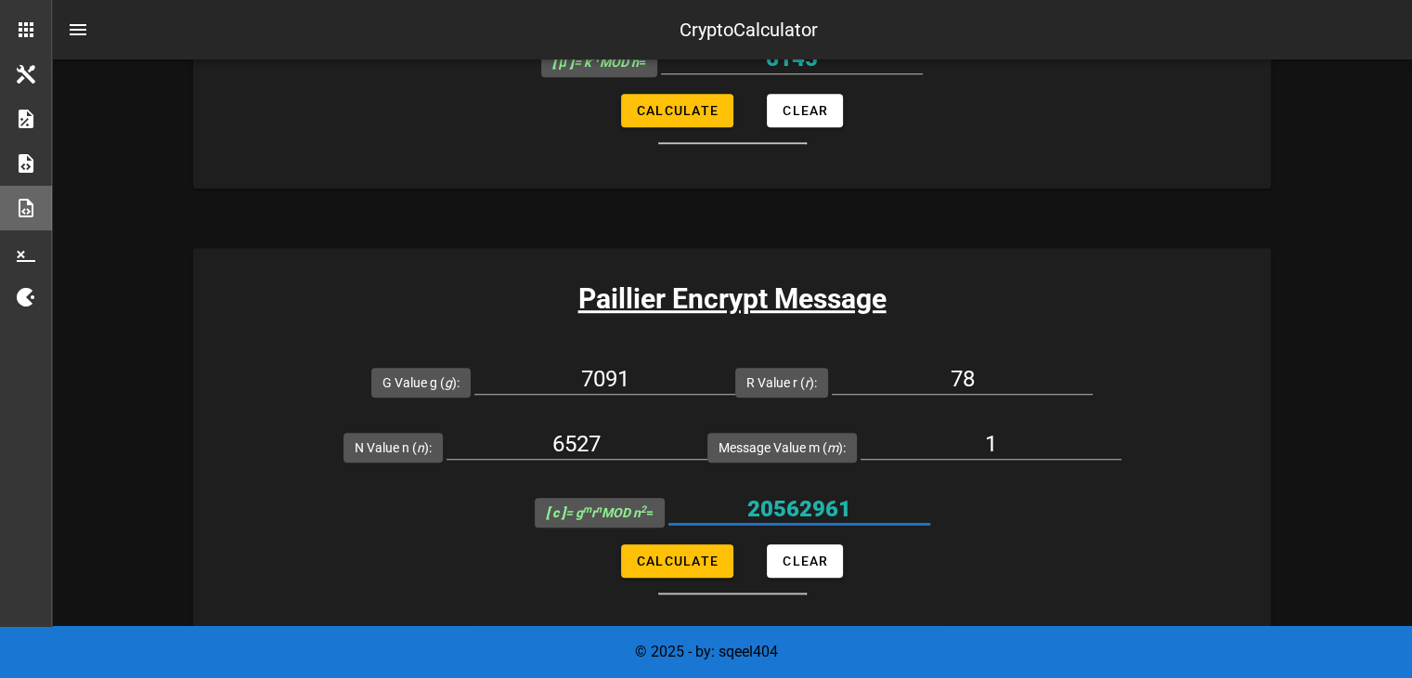
click at [834, 510] on input "20562961" at bounding box center [799, 509] width 262 height 30
click at [998, 365] on input "78" at bounding box center [962, 379] width 261 height 30
type input "79"
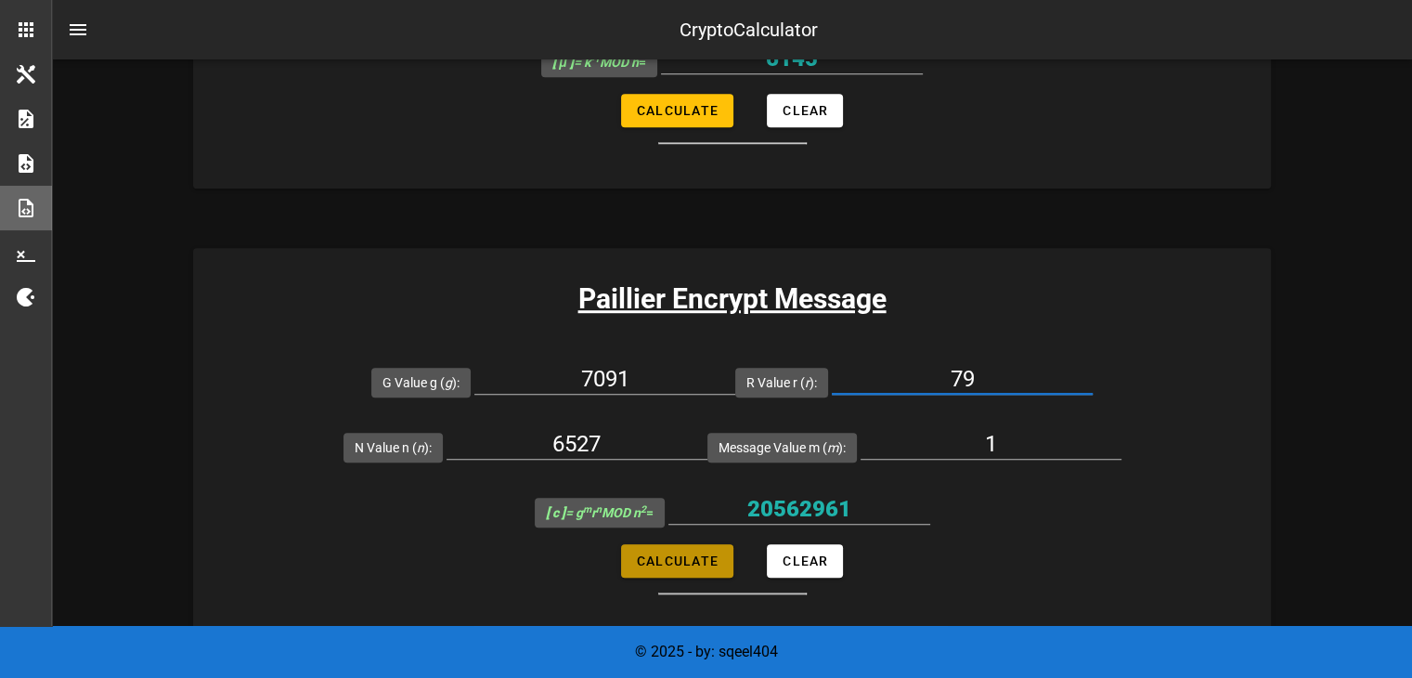
click at [695, 553] on span "Calculate" at bounding box center [677, 560] width 83 height 15
type input "11959331"
click at [793, 513] on input "11959331" at bounding box center [799, 509] width 262 height 30
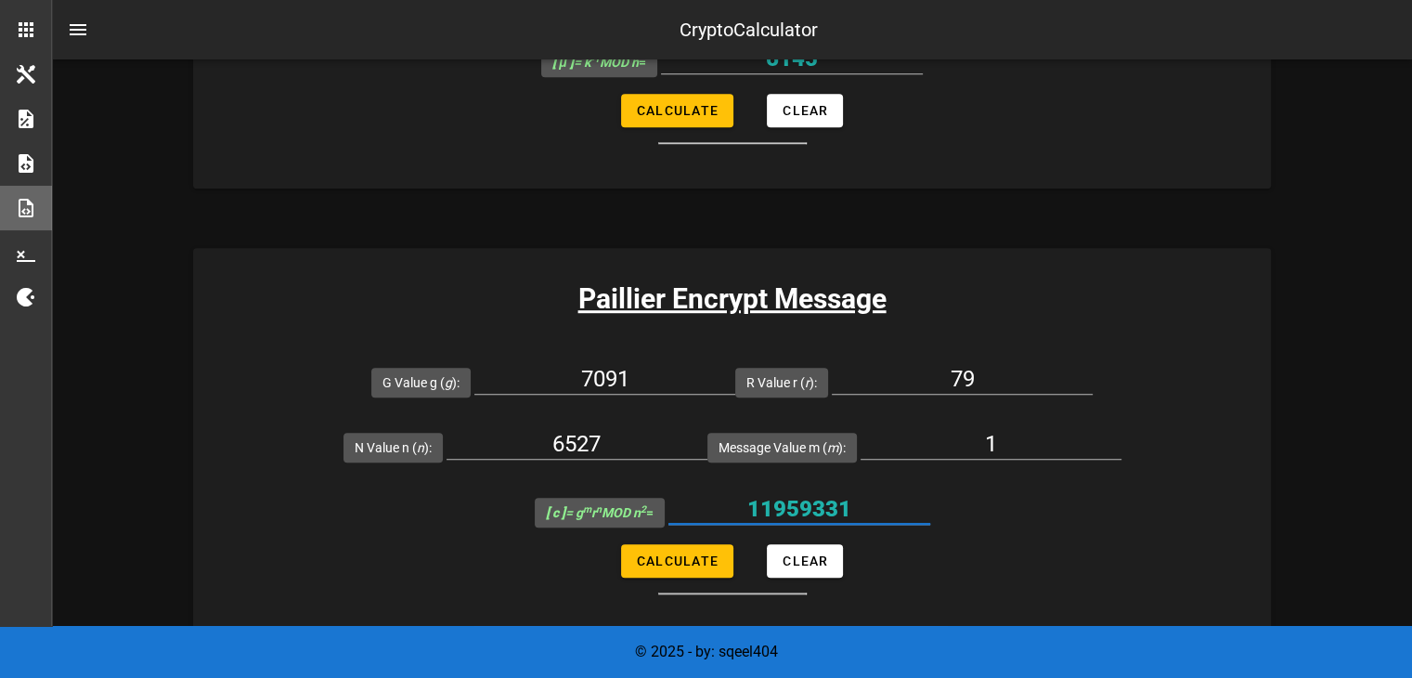
click at [793, 513] on input "11959331" at bounding box center [799, 509] width 262 height 30
click at [998, 381] on input "79" at bounding box center [962, 379] width 261 height 30
type input "7"
type input "80"
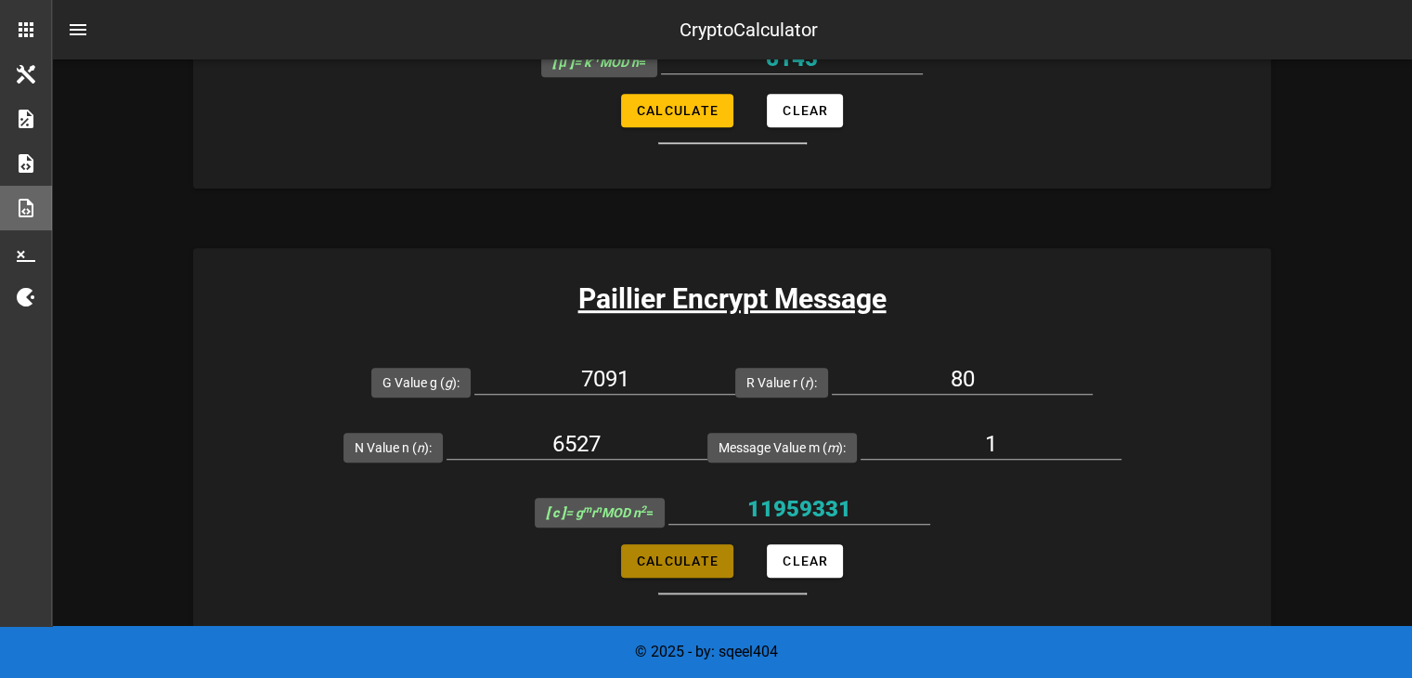
click at [648, 571] on button "Calculate" at bounding box center [677, 560] width 112 height 33
type input "3885653"
click at [780, 518] on input "3885653" at bounding box center [799, 509] width 262 height 30
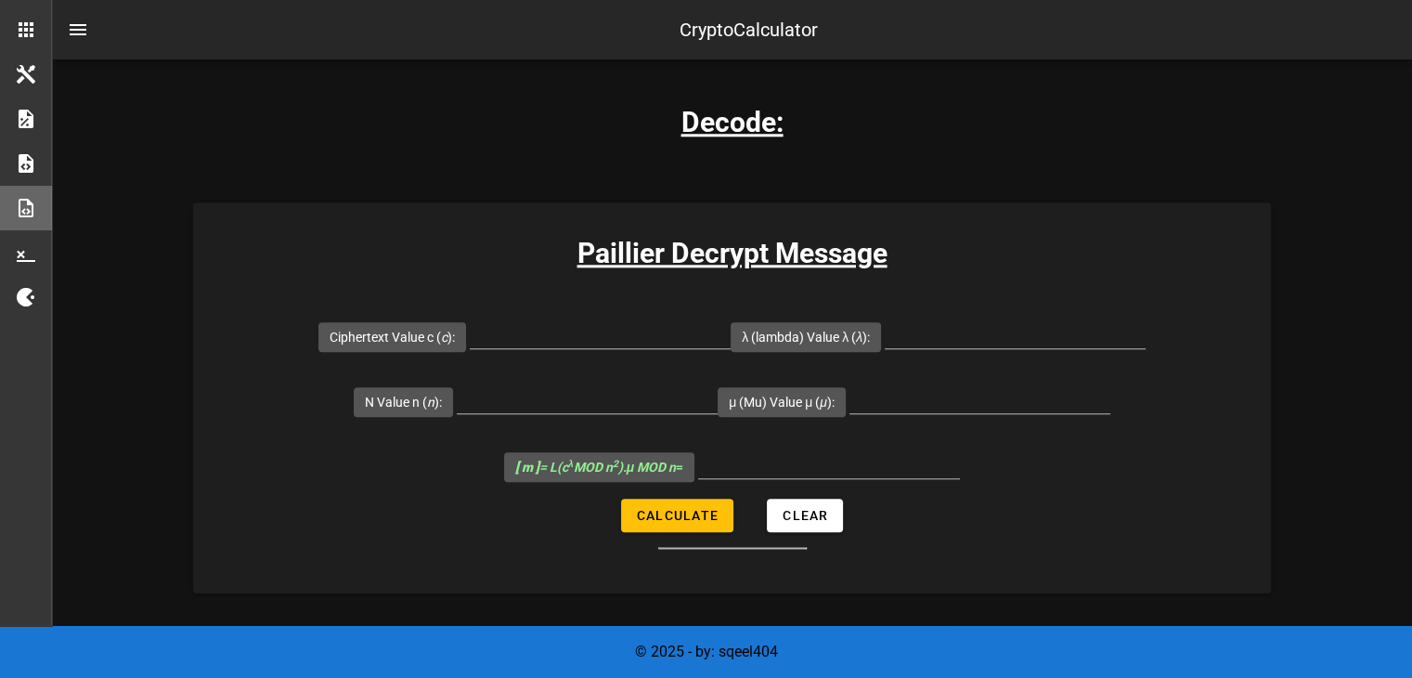
scroll to position [1861, 0]
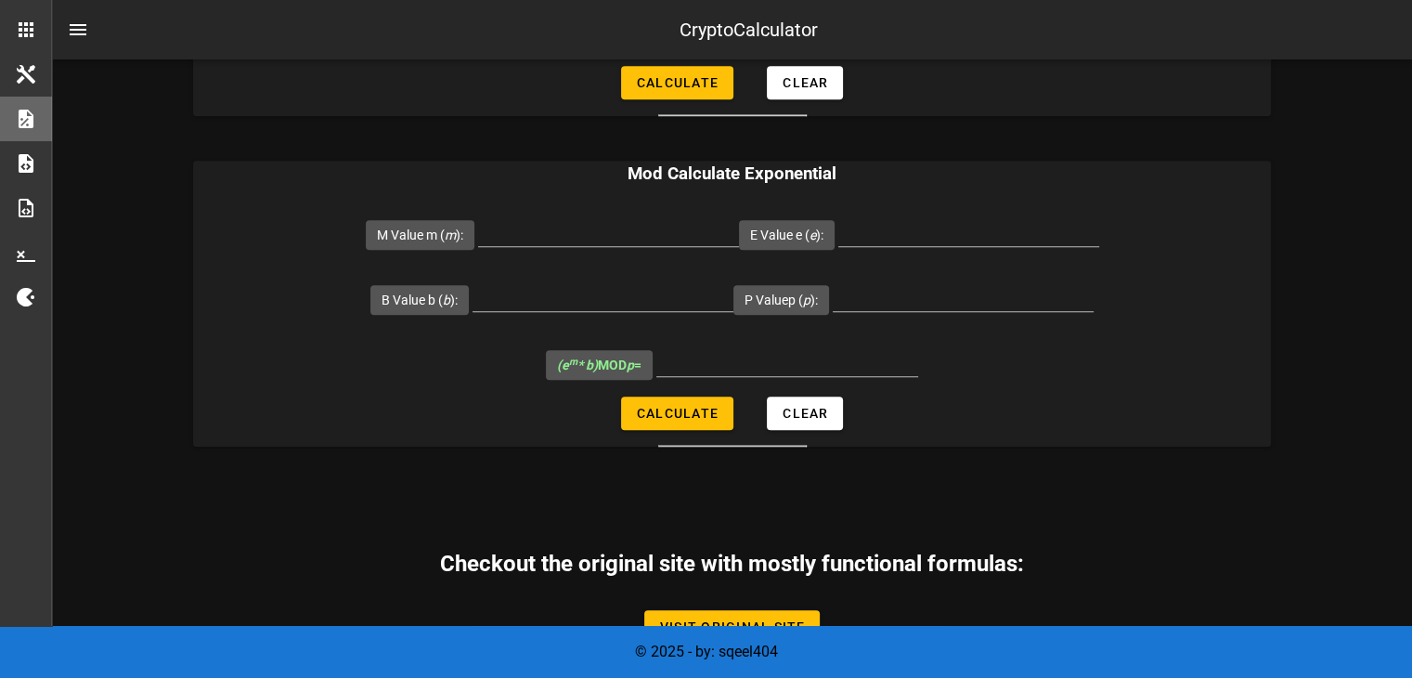
scroll to position [1325, 0]
